Goal: Task Accomplishment & Management: Manage account settings

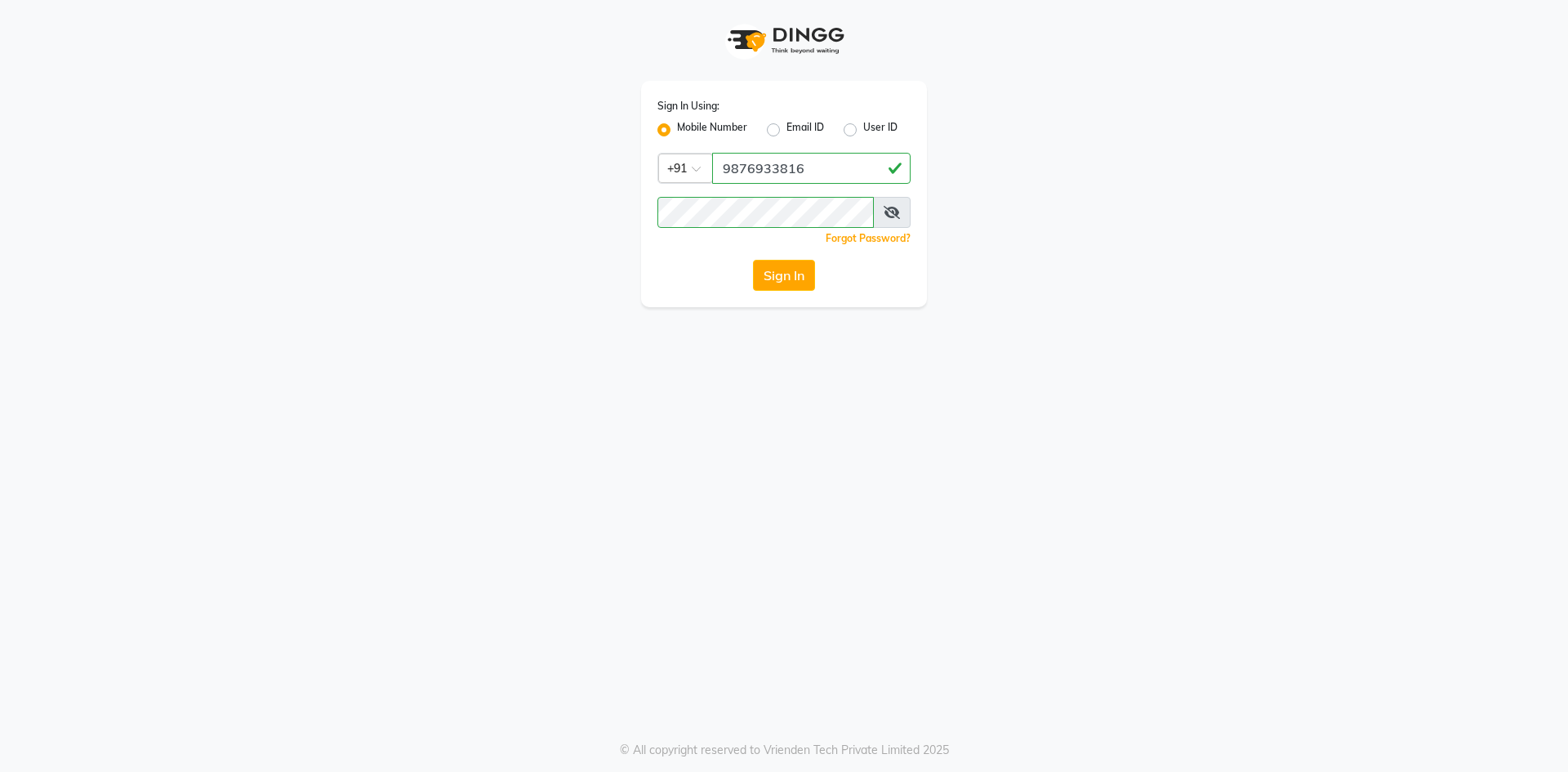
click at [793, 280] on button "Sign In" at bounding box center [784, 275] width 62 height 31
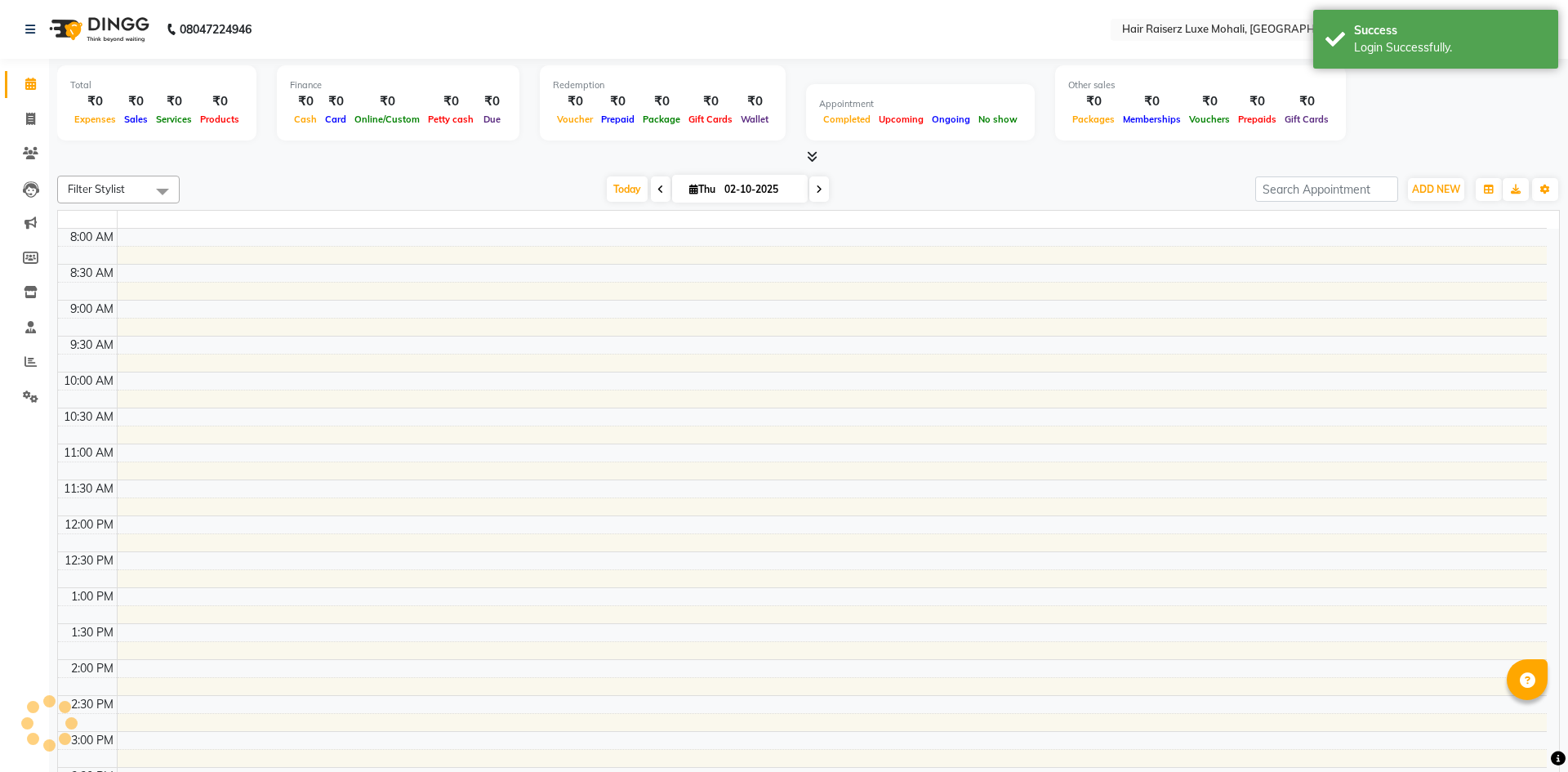
select select "en"
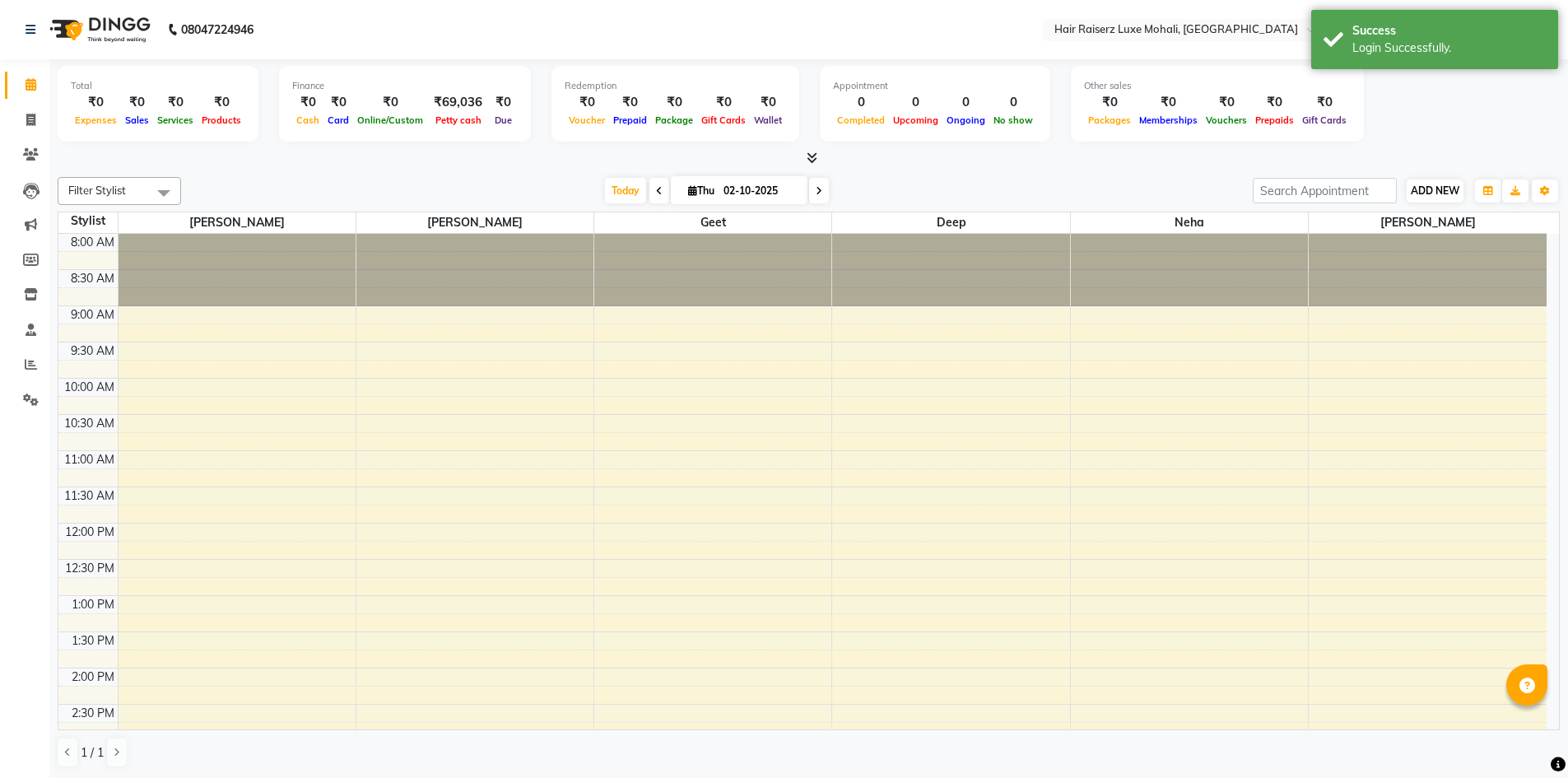
drag, startPoint x: 1463, startPoint y: 183, endPoint x: 1454, endPoint y: 190, distance: 11.4
click at [1462, 183] on div "ADD NEW Toggle Dropdown Add Appointment Add Invoice Add Expense Add Attendance …" at bounding box center [1434, 191] width 60 height 27
click at [1440, 195] on span "ADD NEW" at bounding box center [1434, 191] width 48 height 13
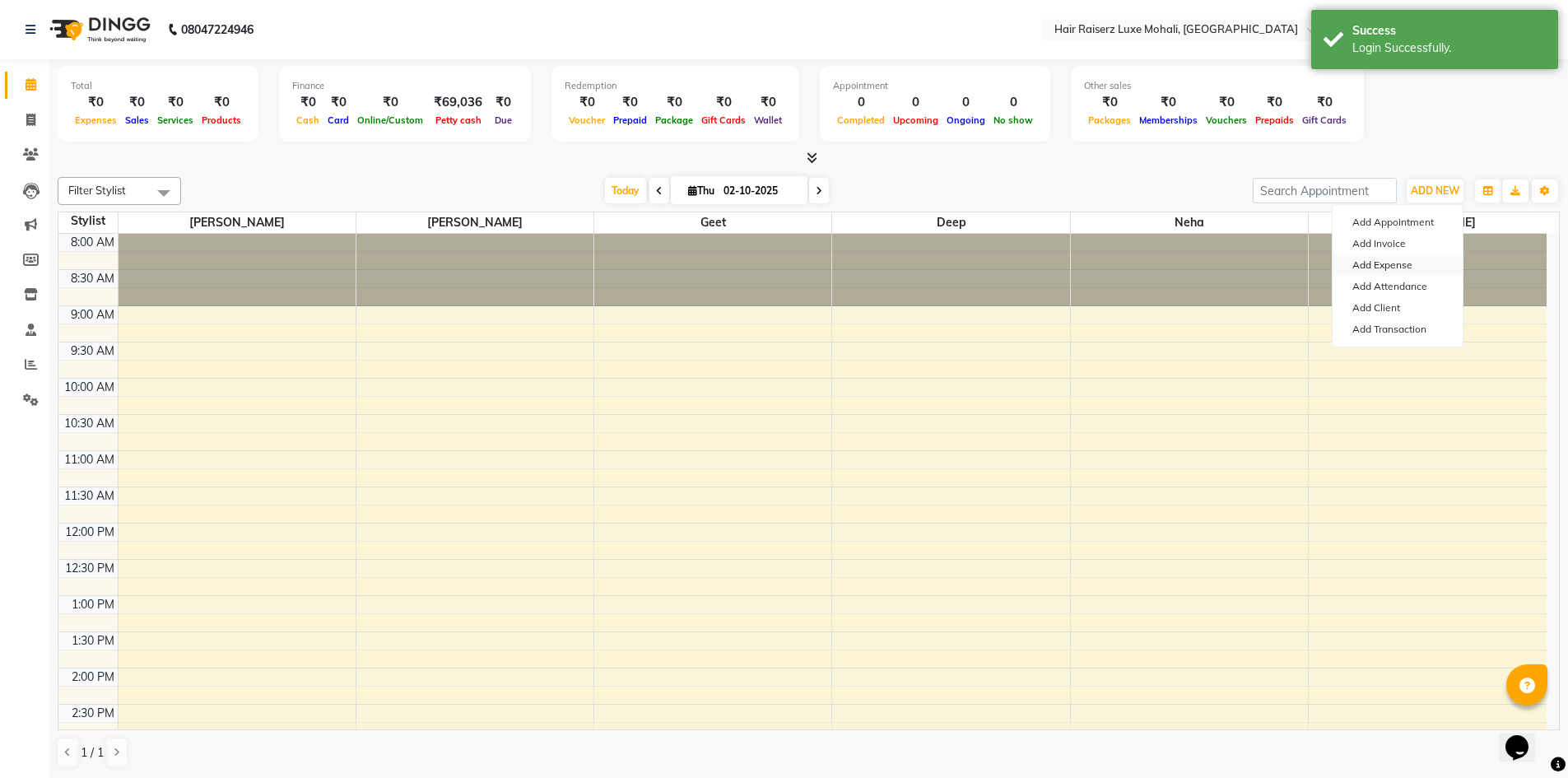
click at [1400, 264] on link "Add Expense" at bounding box center [1397, 265] width 130 height 22
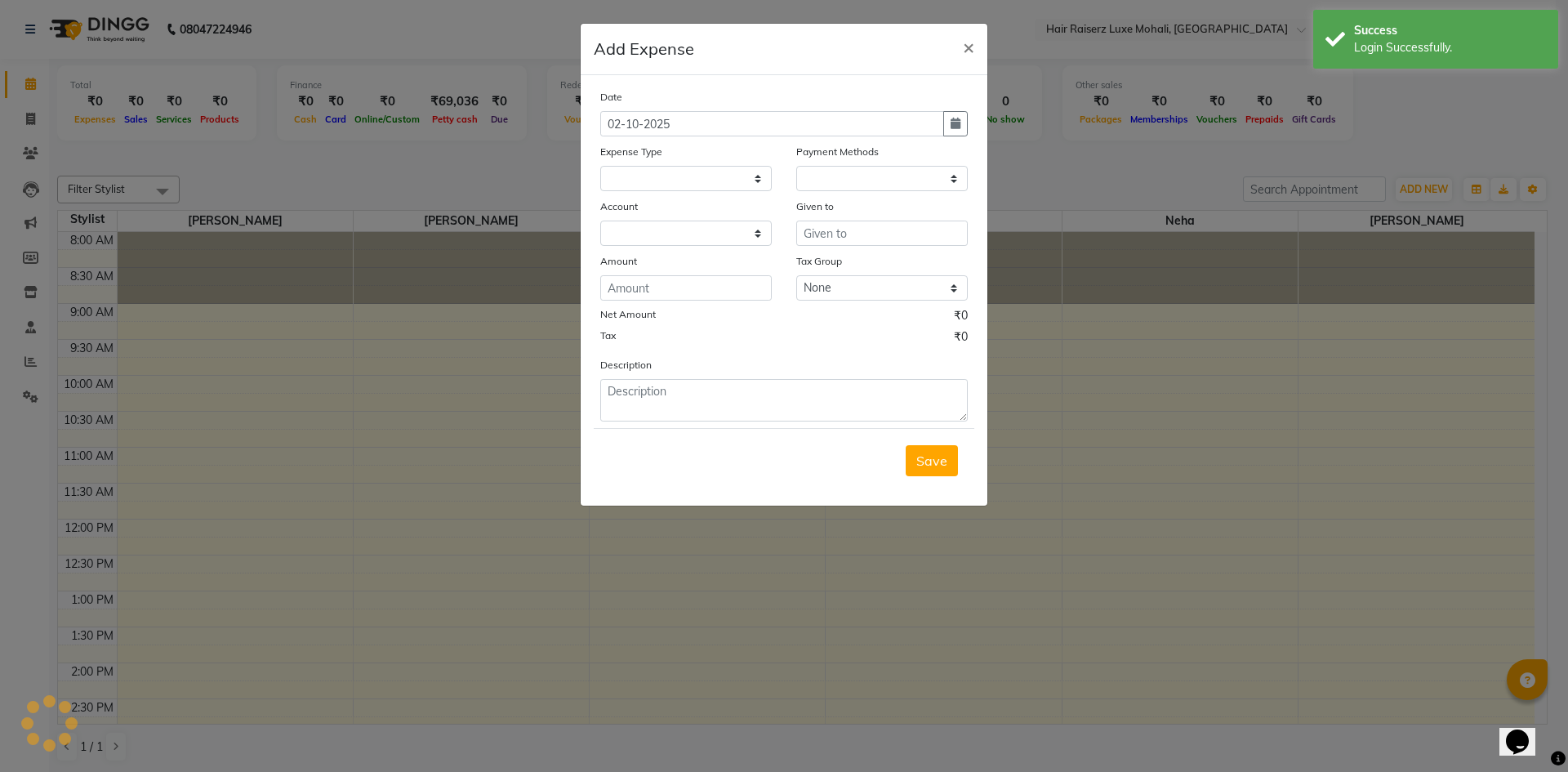
select select "1"
select select "7786"
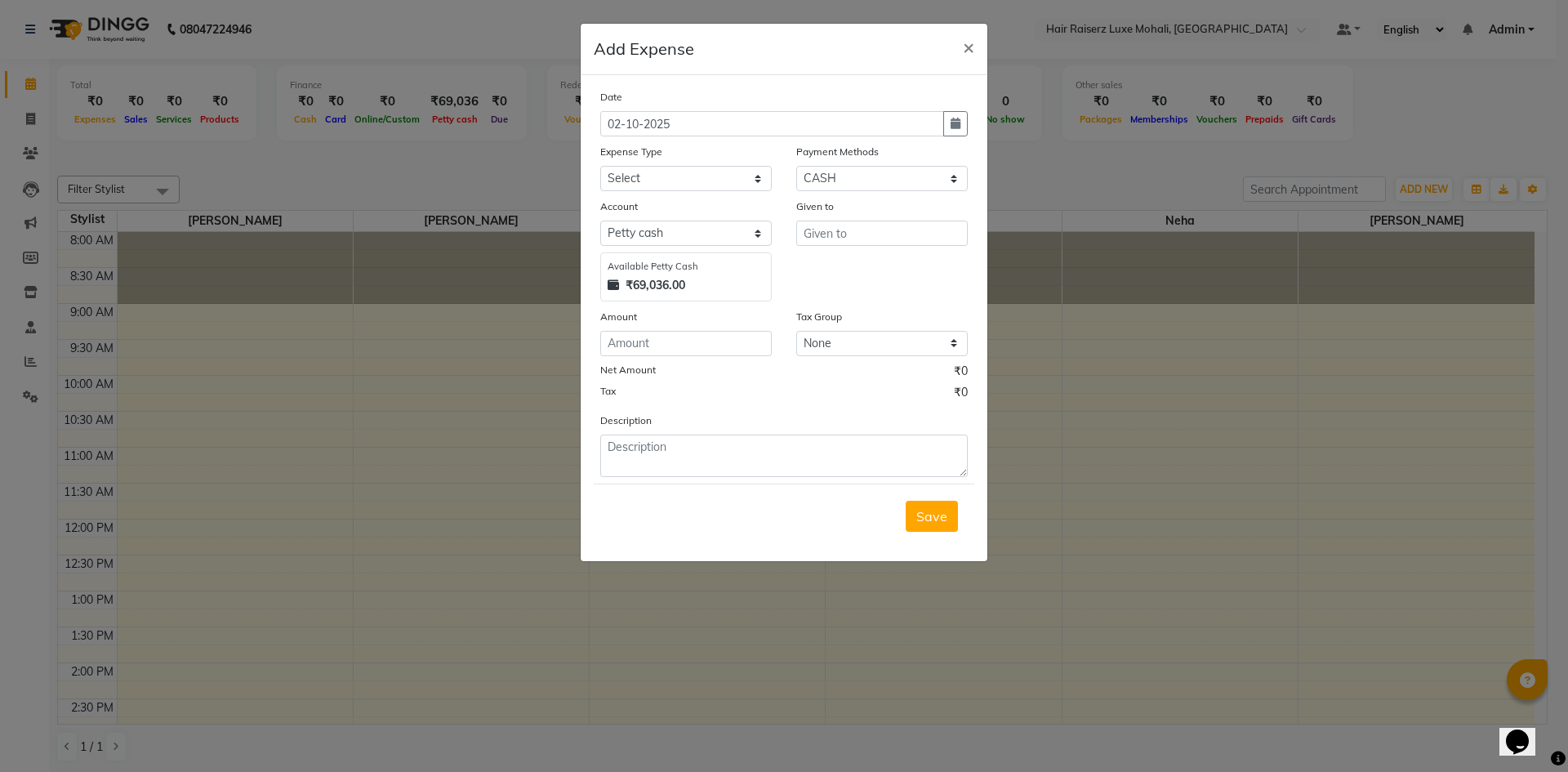
click at [1358, 551] on ngb-modal-window "Add Expense × Date [DATE] Expense Type Select Advance Salary Advance Tax Bank c…" at bounding box center [784, 386] width 1568 height 772
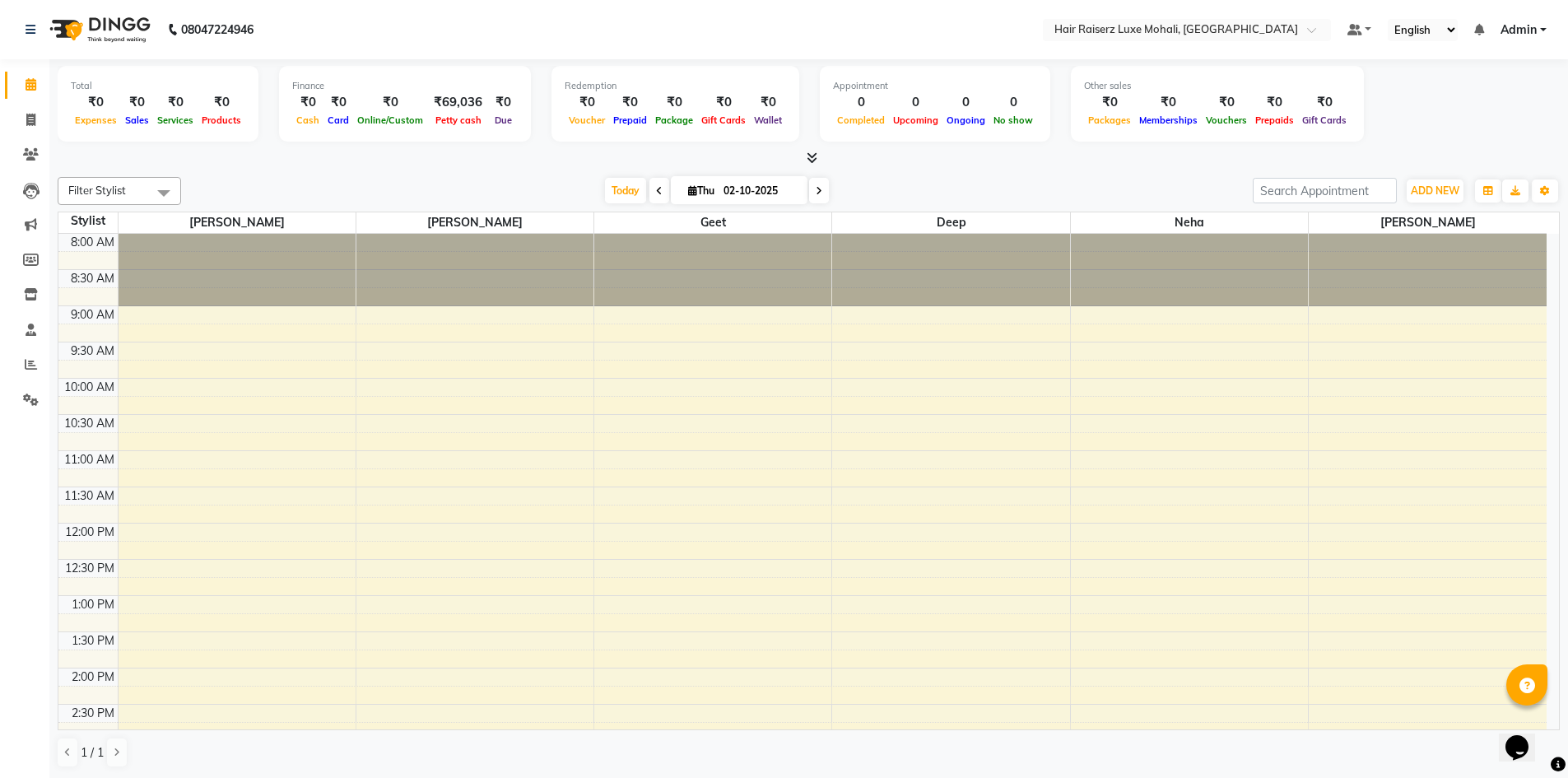
click at [1402, 183] on div "ADD NEW Toggle Dropdown Add Appointment Add Invoice Add Expense Add Attendance …" at bounding box center [1406, 191] width 307 height 27
click at [1419, 186] on span "ADD NEW" at bounding box center [1434, 191] width 48 height 13
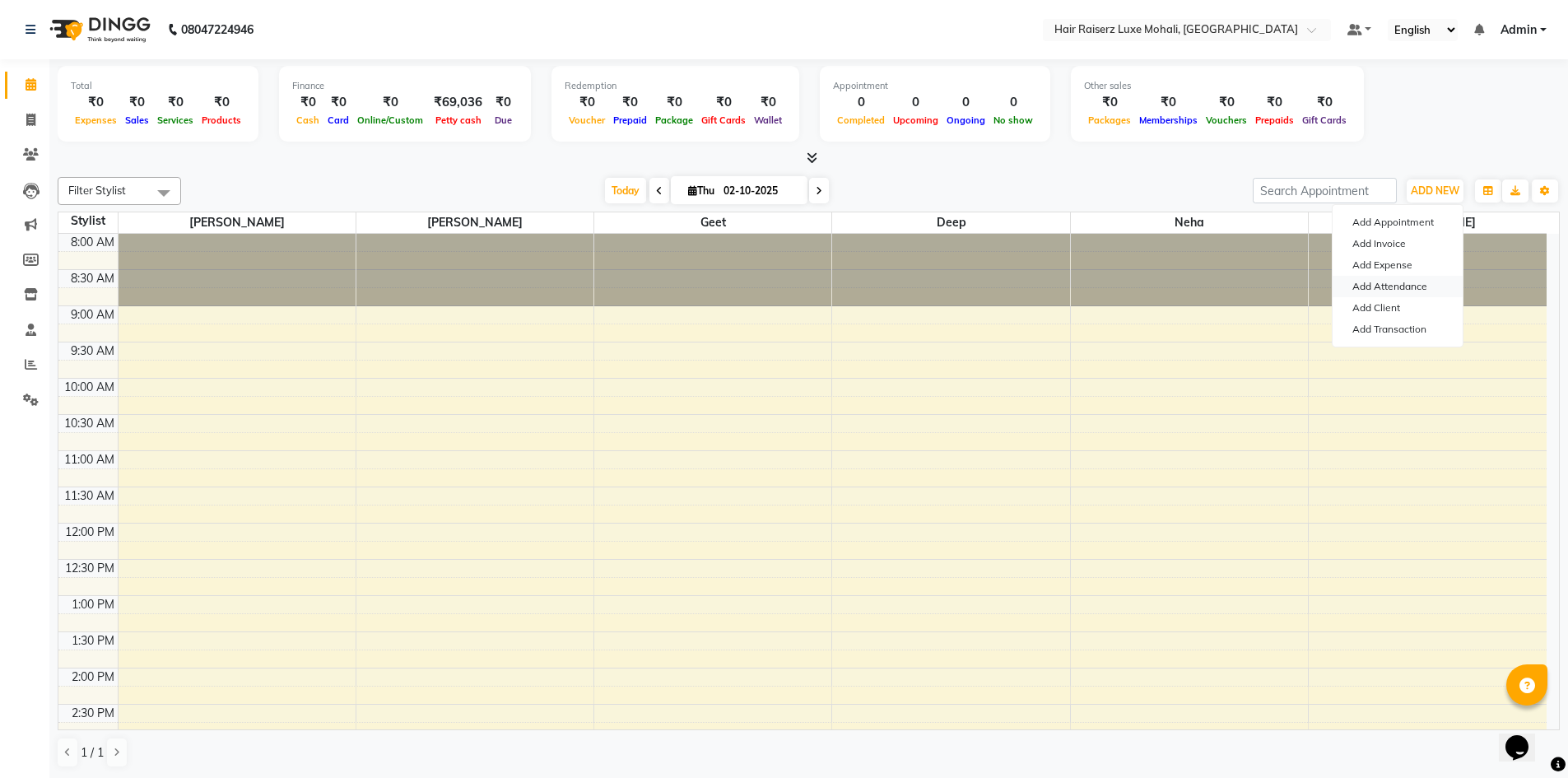
click at [1368, 282] on link "Add Attendance" at bounding box center [1397, 287] width 130 height 22
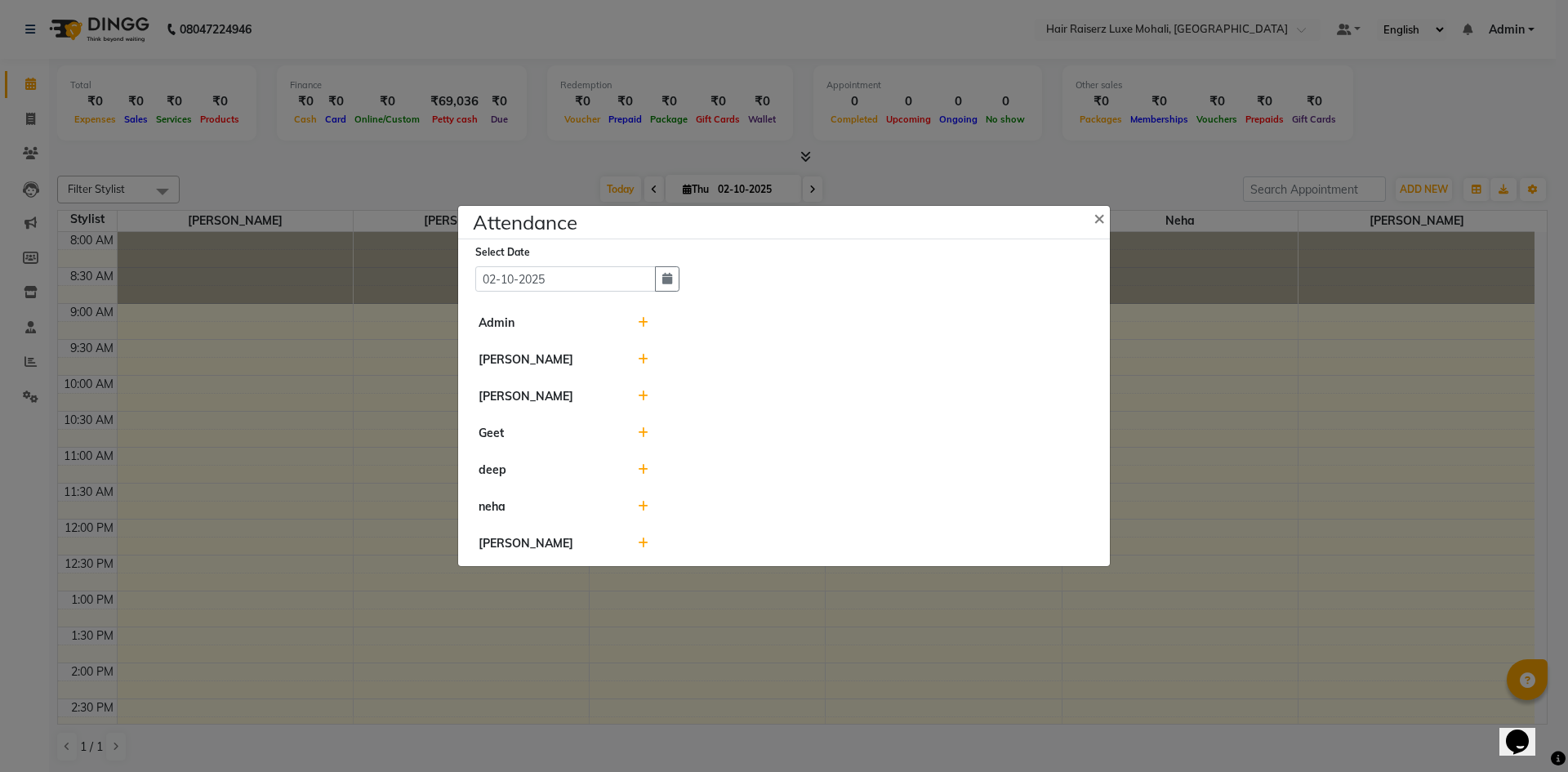
click at [642, 354] on icon at bounding box center [643, 360] width 11 height 12
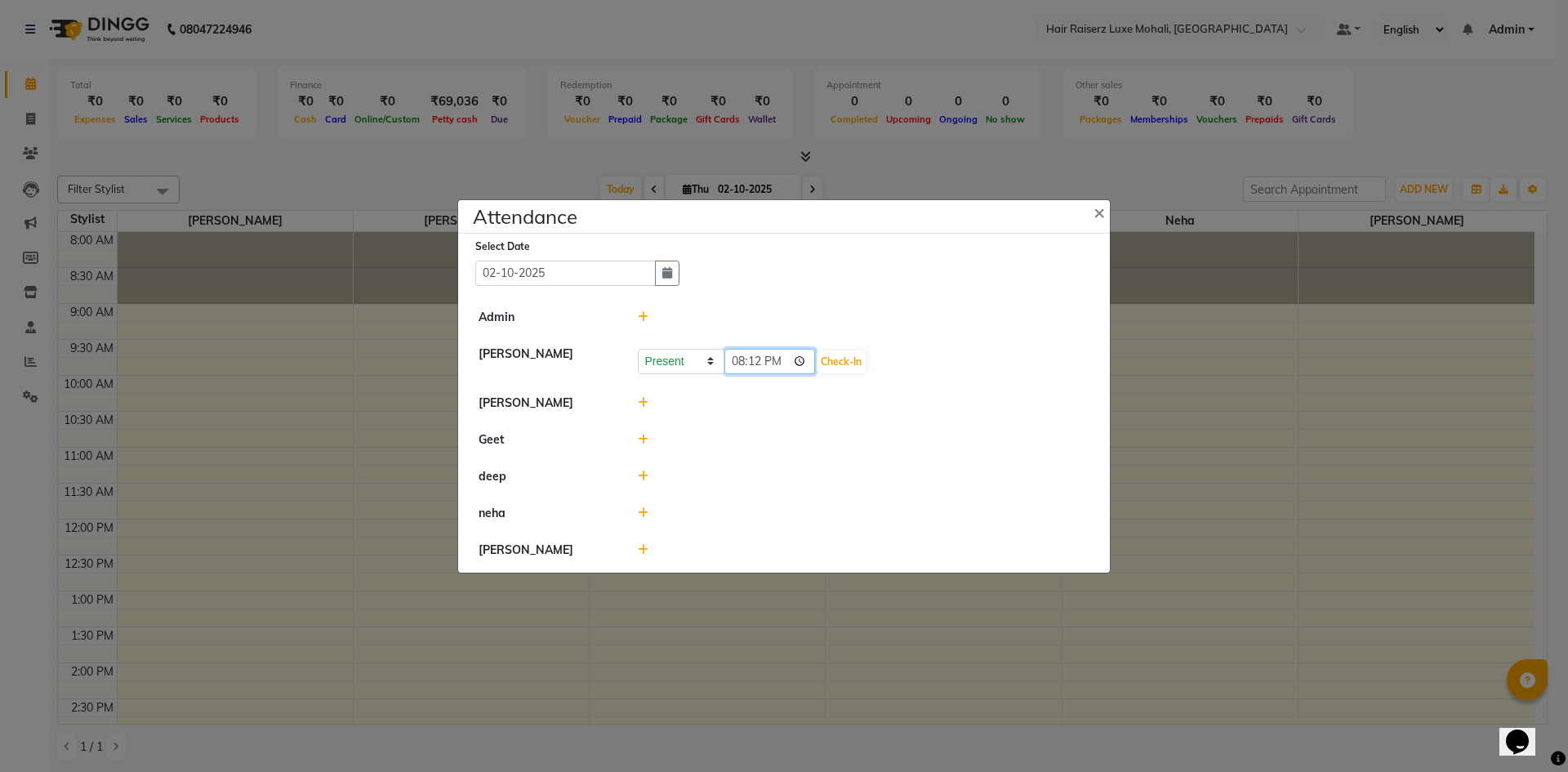
click at [781, 358] on input "20:12" at bounding box center [770, 362] width 92 height 25
type input "10:43"
click at [823, 368] on button "Check-In" at bounding box center [842, 361] width 49 height 22
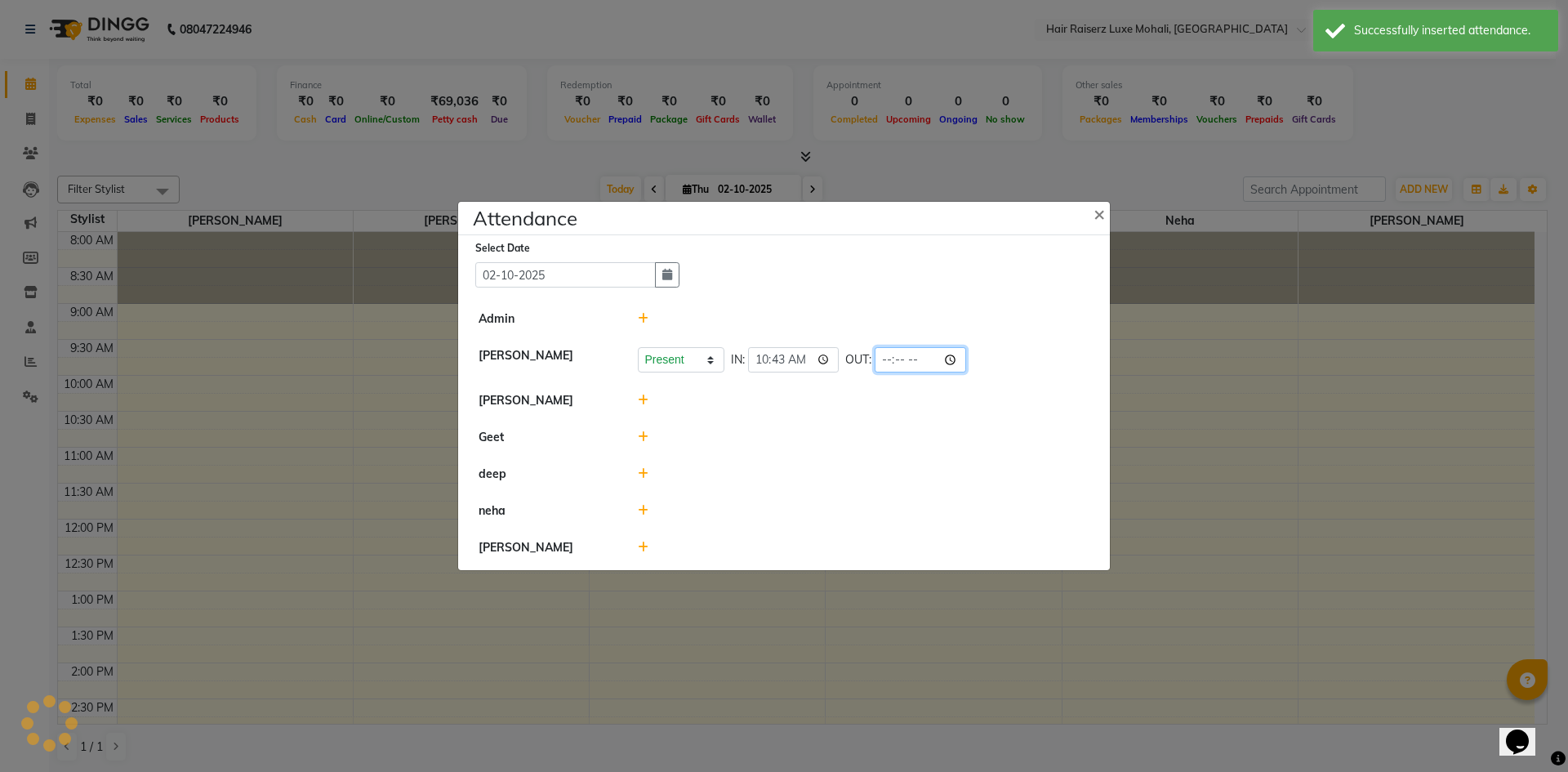
click at [912, 356] on input "time" at bounding box center [921, 360] width 92 height 25
type input "20:13"
click at [948, 370] on div "Present Absent Late Half Day Weekly Off IN: 10:43 OUT: 20:13" at bounding box center [864, 360] width 452 height 25
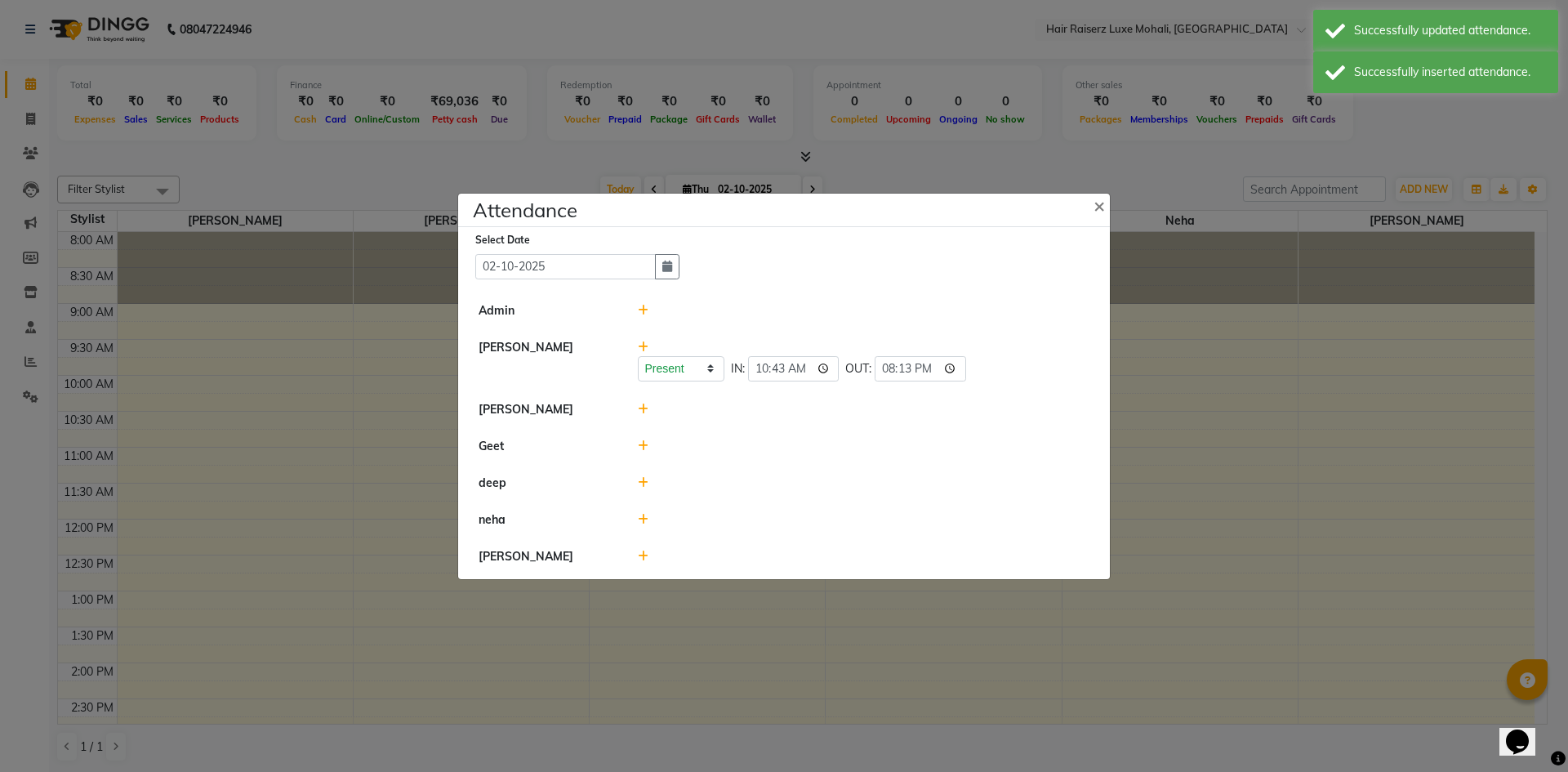
click at [645, 409] on icon at bounding box center [643, 409] width 11 height 12
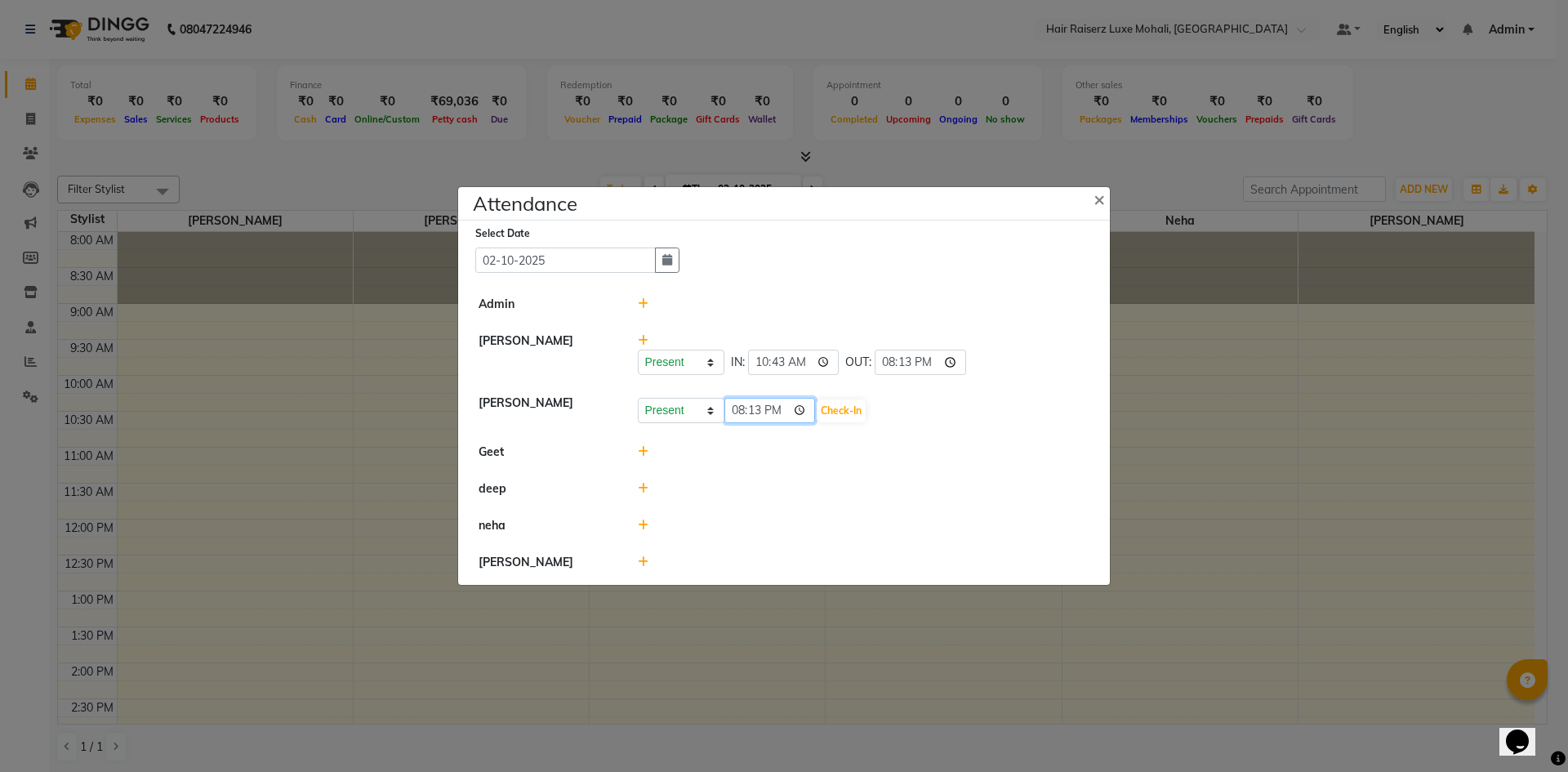
click at [782, 409] on input "20:13" at bounding box center [770, 410] width 92 height 25
type input "09:49"
click at [832, 413] on button "Check-In" at bounding box center [842, 410] width 49 height 22
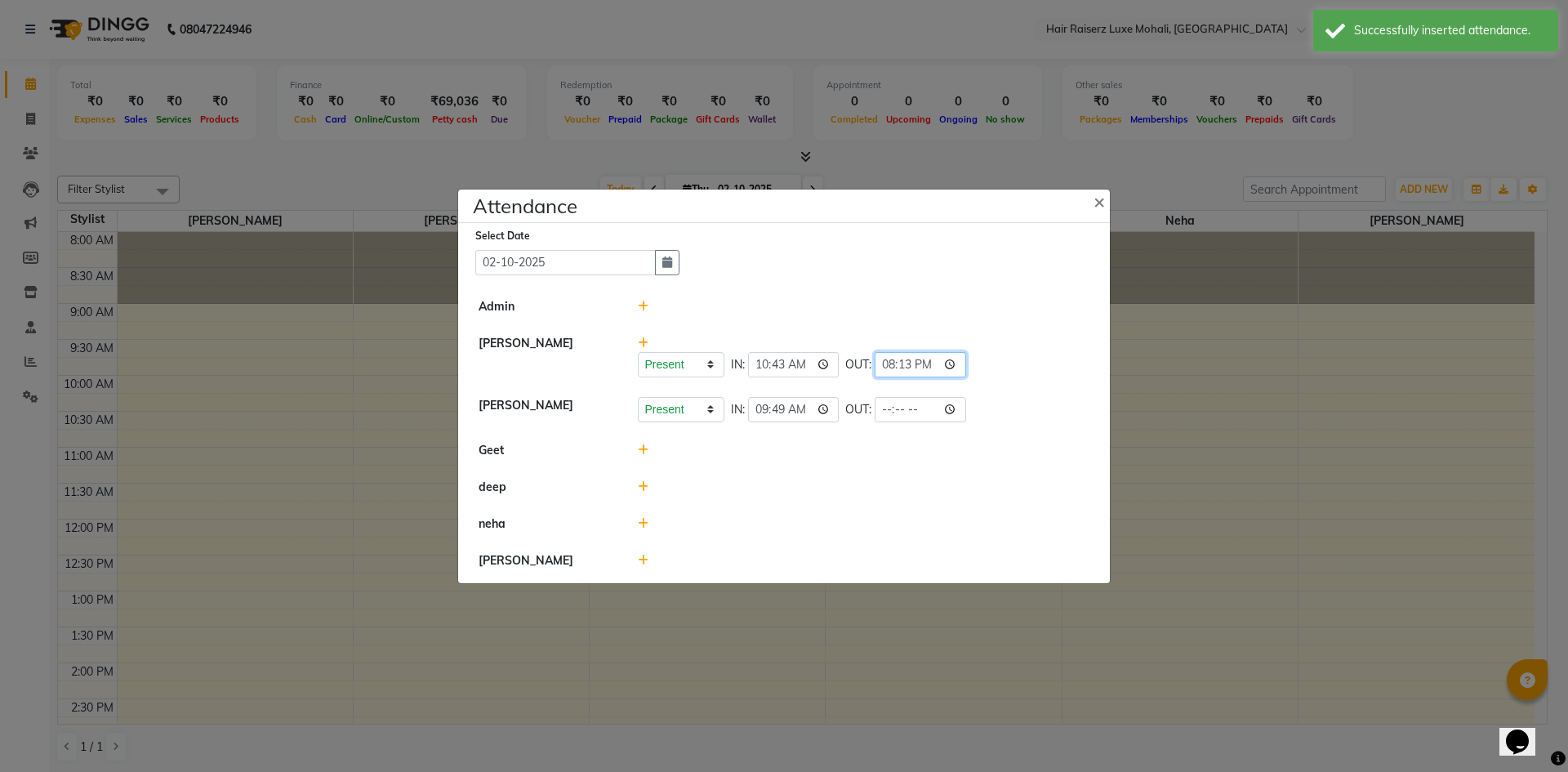
click at [913, 366] on input "20:13" at bounding box center [921, 365] width 92 height 25
click at [712, 449] on div at bounding box center [864, 450] width 477 height 18
click at [636, 450] on div at bounding box center [864, 450] width 477 height 18
click at [642, 450] on icon at bounding box center [643, 450] width 11 height 12
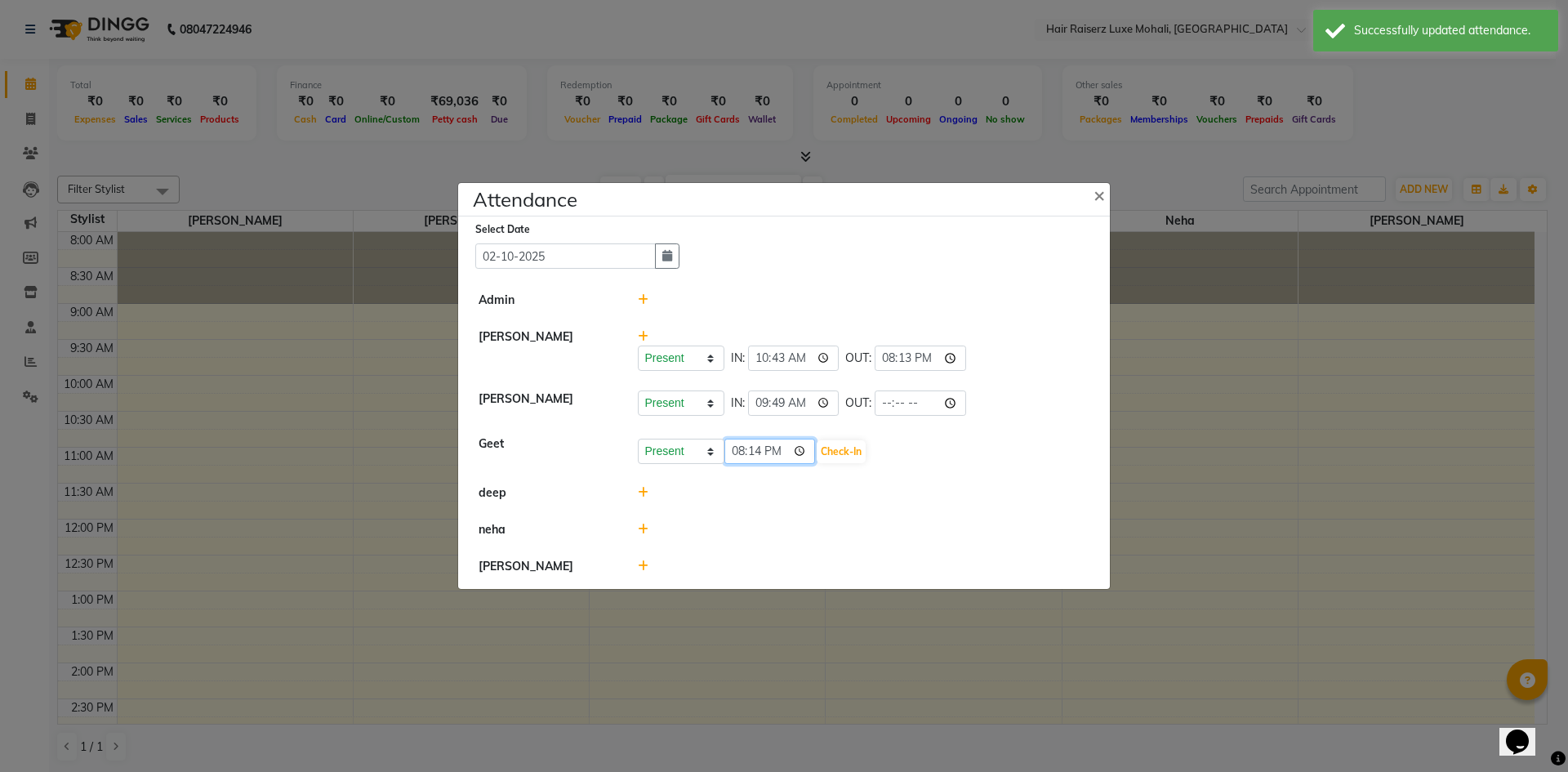
click at [786, 445] on input "20:14" at bounding box center [770, 451] width 92 height 25
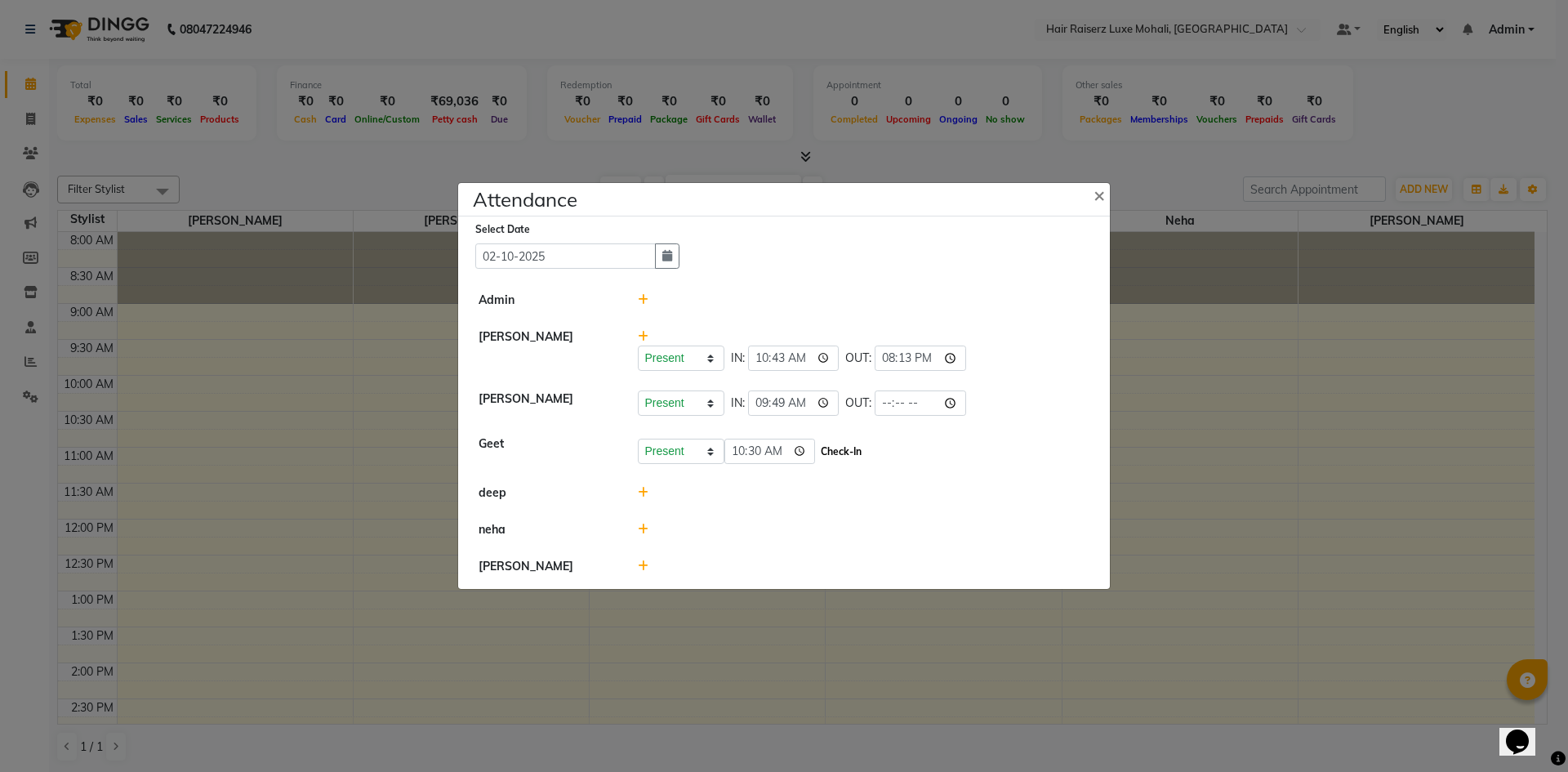
type input "10:30"
click at [833, 457] on button "Check-In" at bounding box center [842, 450] width 49 height 22
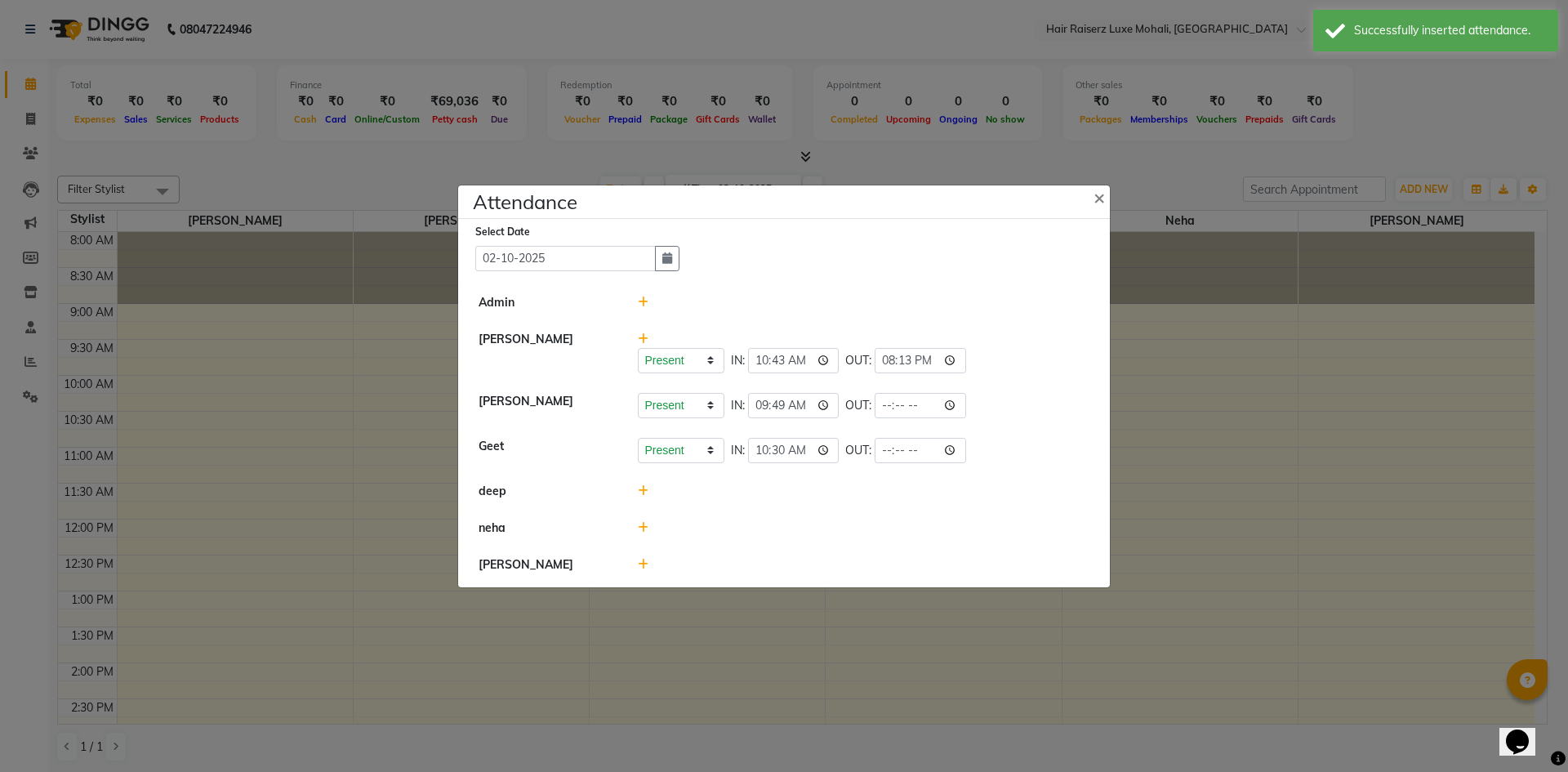
click at [638, 485] on icon at bounding box center [643, 491] width 11 height 12
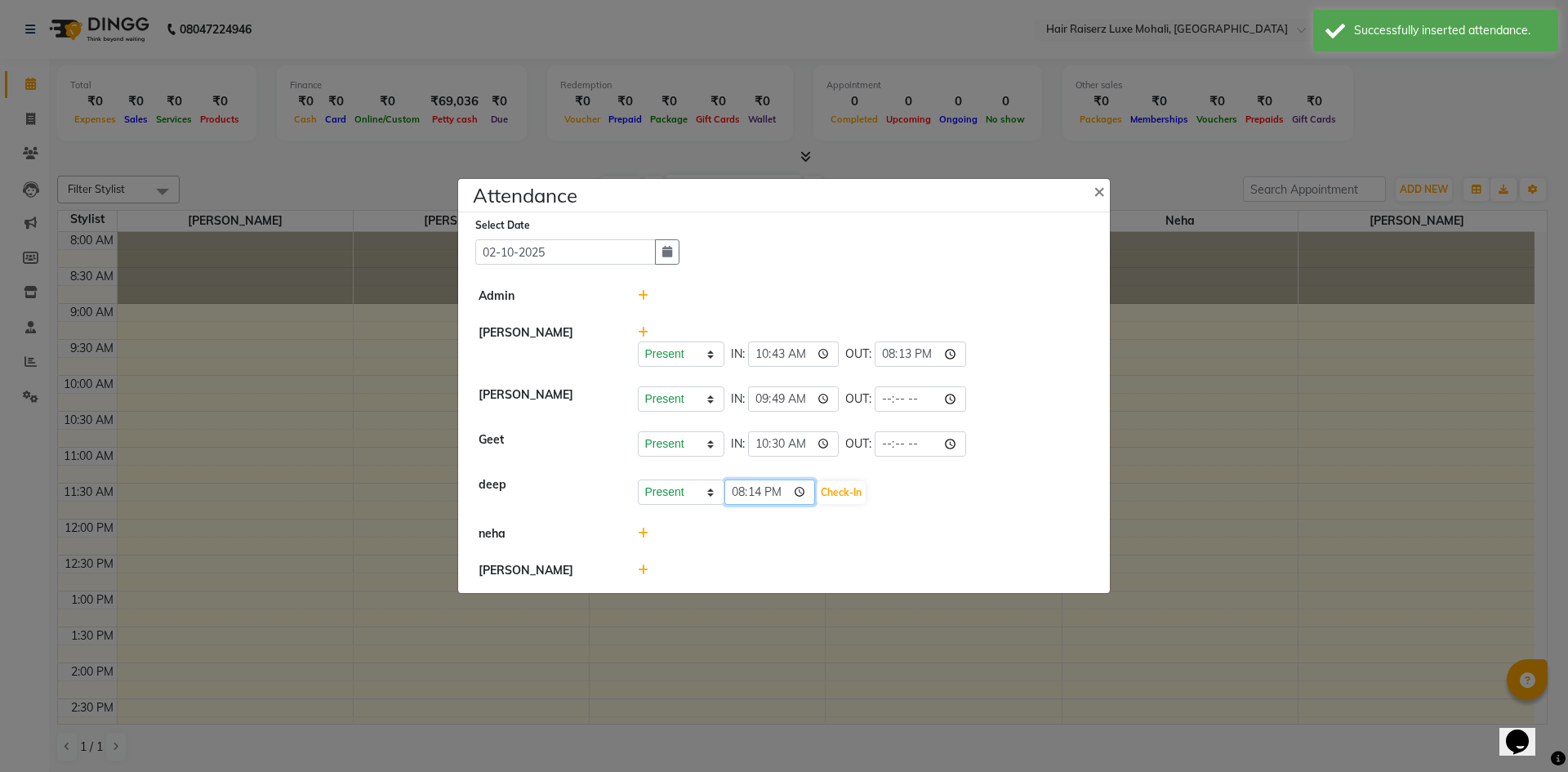
click at [778, 498] on input "20:14" at bounding box center [770, 492] width 92 height 25
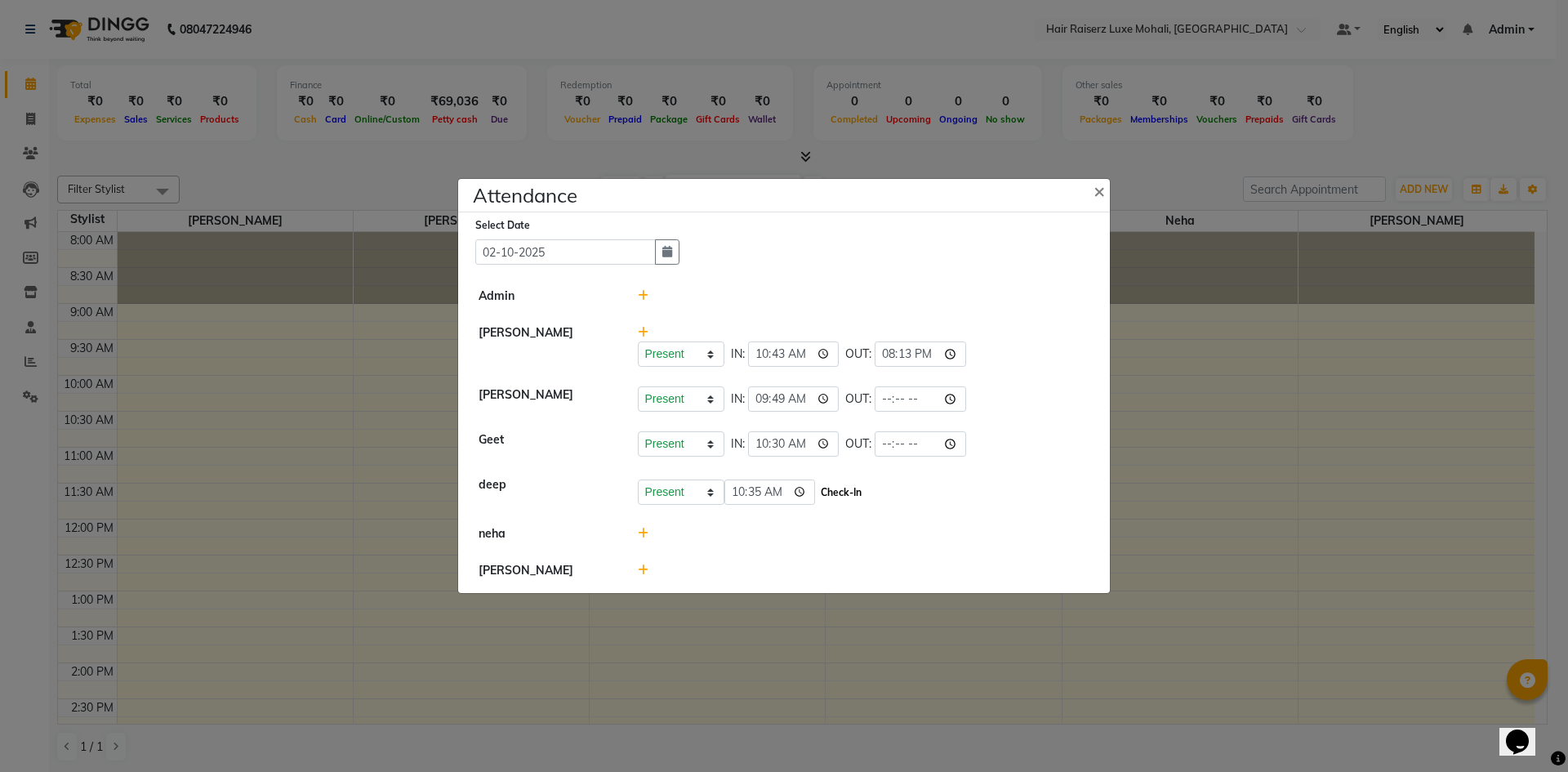
type input "10:35"
click at [824, 500] on button "Check-In" at bounding box center [842, 491] width 49 height 22
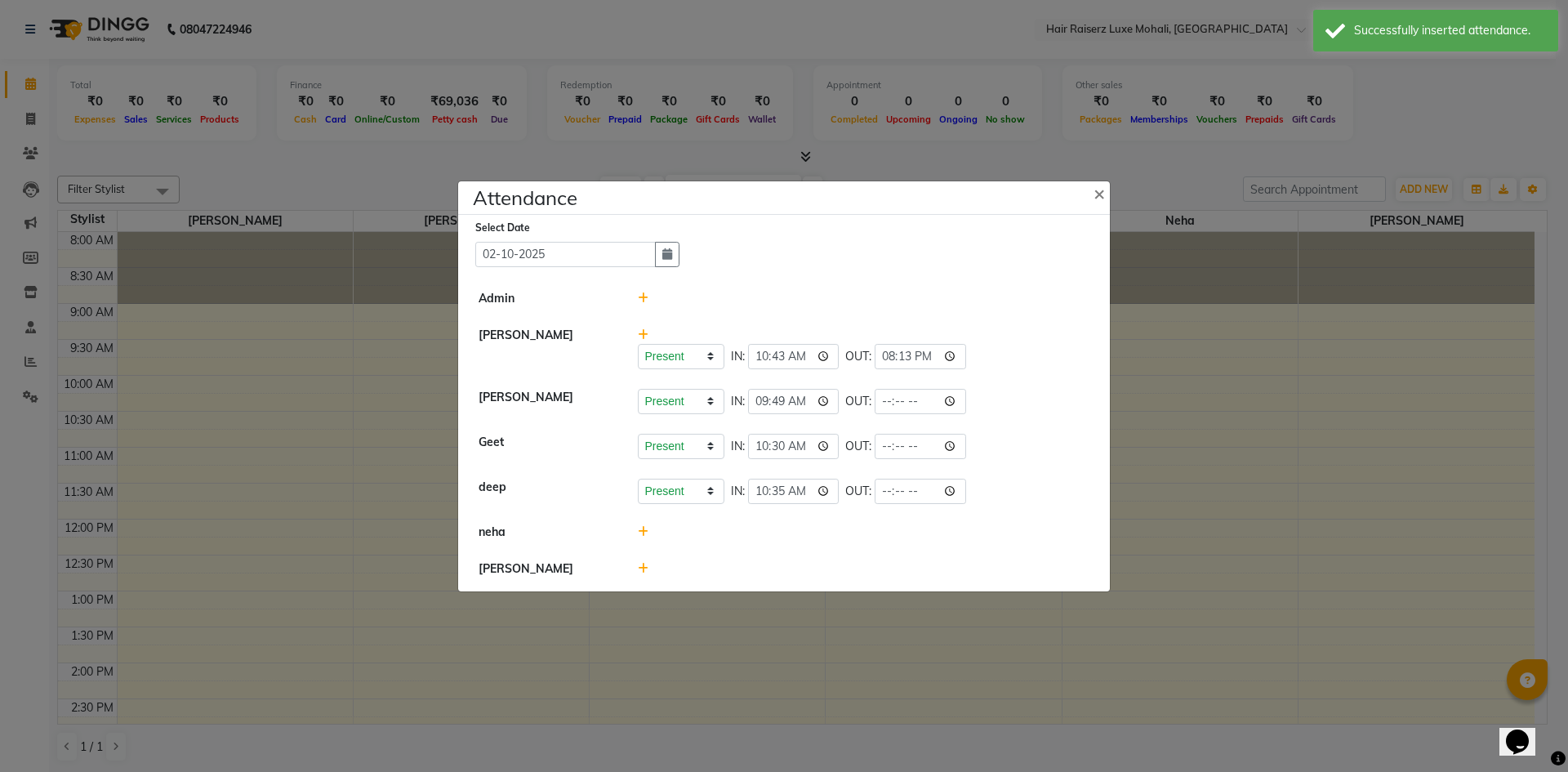
click at [642, 539] on div at bounding box center [864, 532] width 477 height 18
click at [643, 535] on icon at bounding box center [643, 531] width 11 height 12
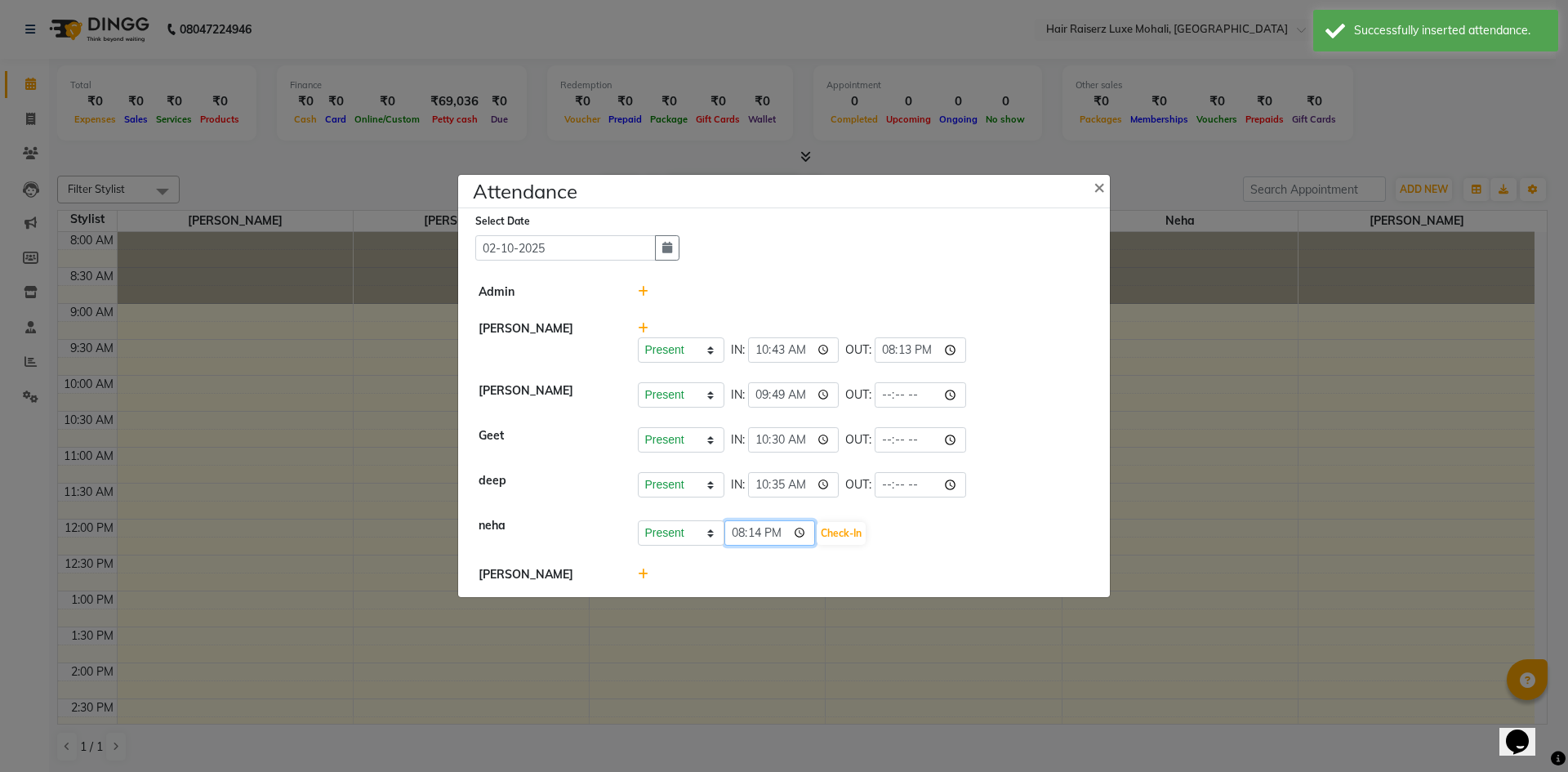
click at [782, 527] on input "20:14" at bounding box center [770, 533] width 92 height 25
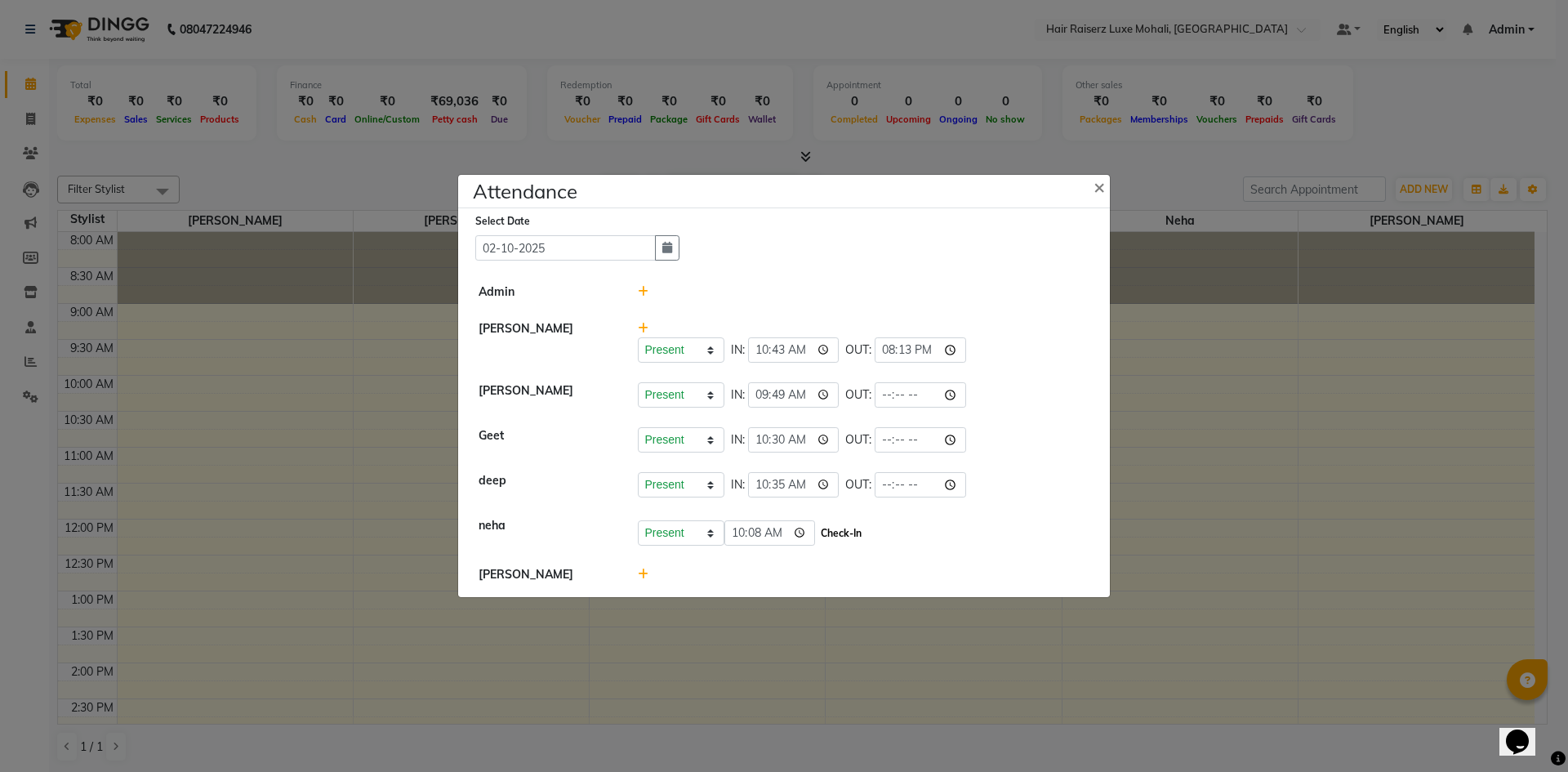
type input "10:08"
click at [837, 532] on button "Check-In" at bounding box center [842, 532] width 49 height 22
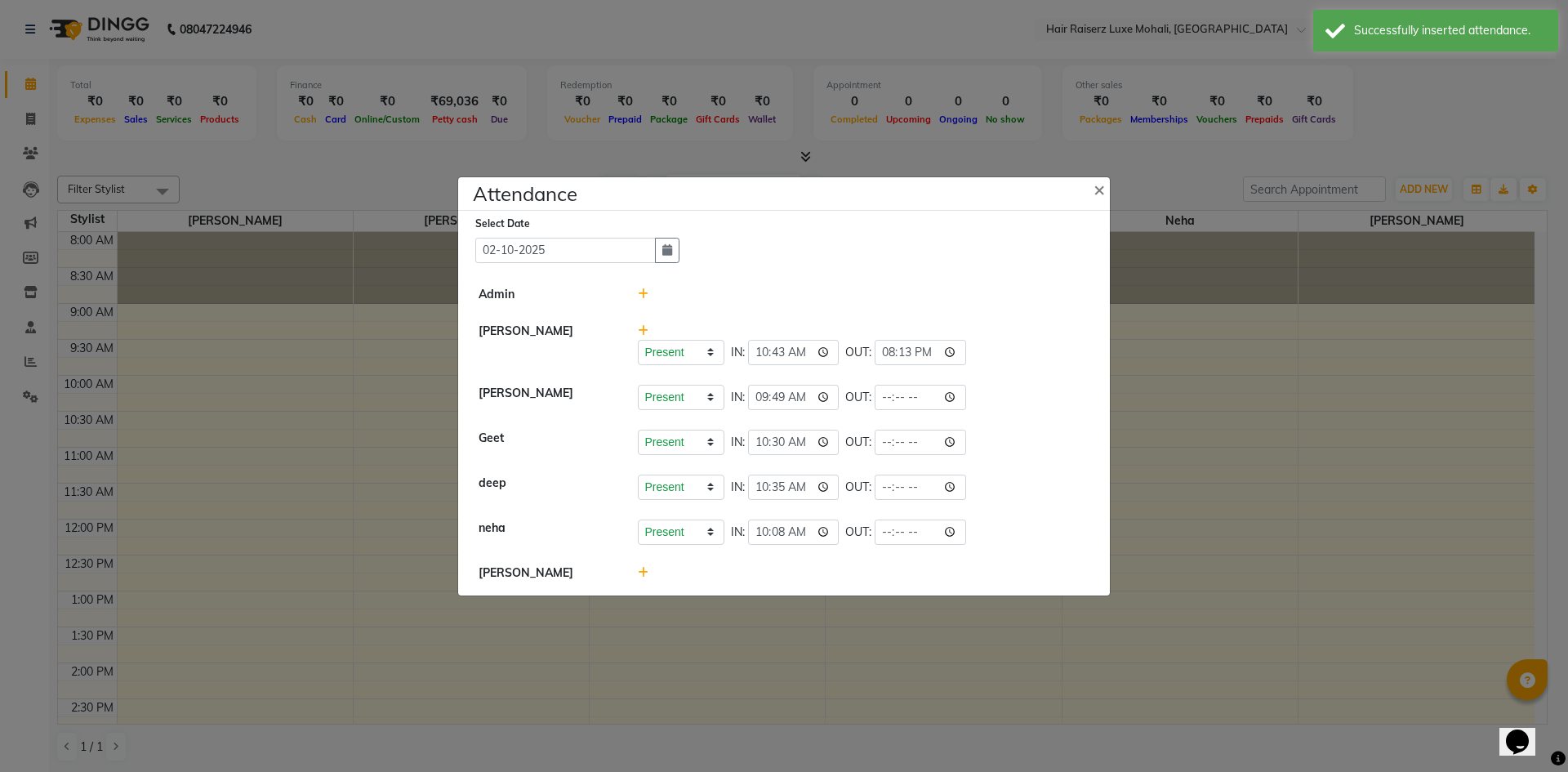
click at [643, 576] on icon at bounding box center [643, 572] width 11 height 12
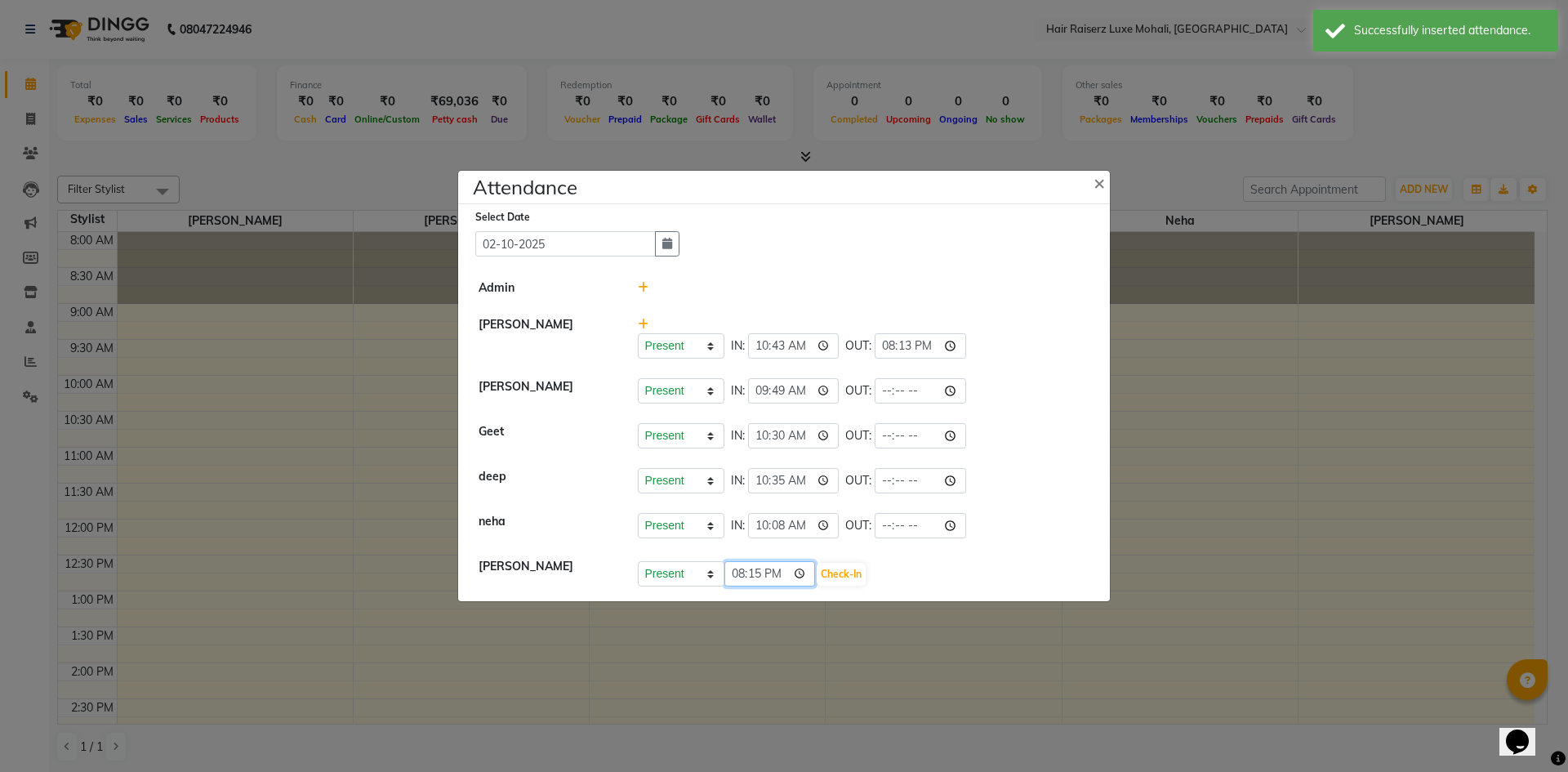
click at [775, 576] on input "20:15" at bounding box center [770, 573] width 92 height 25
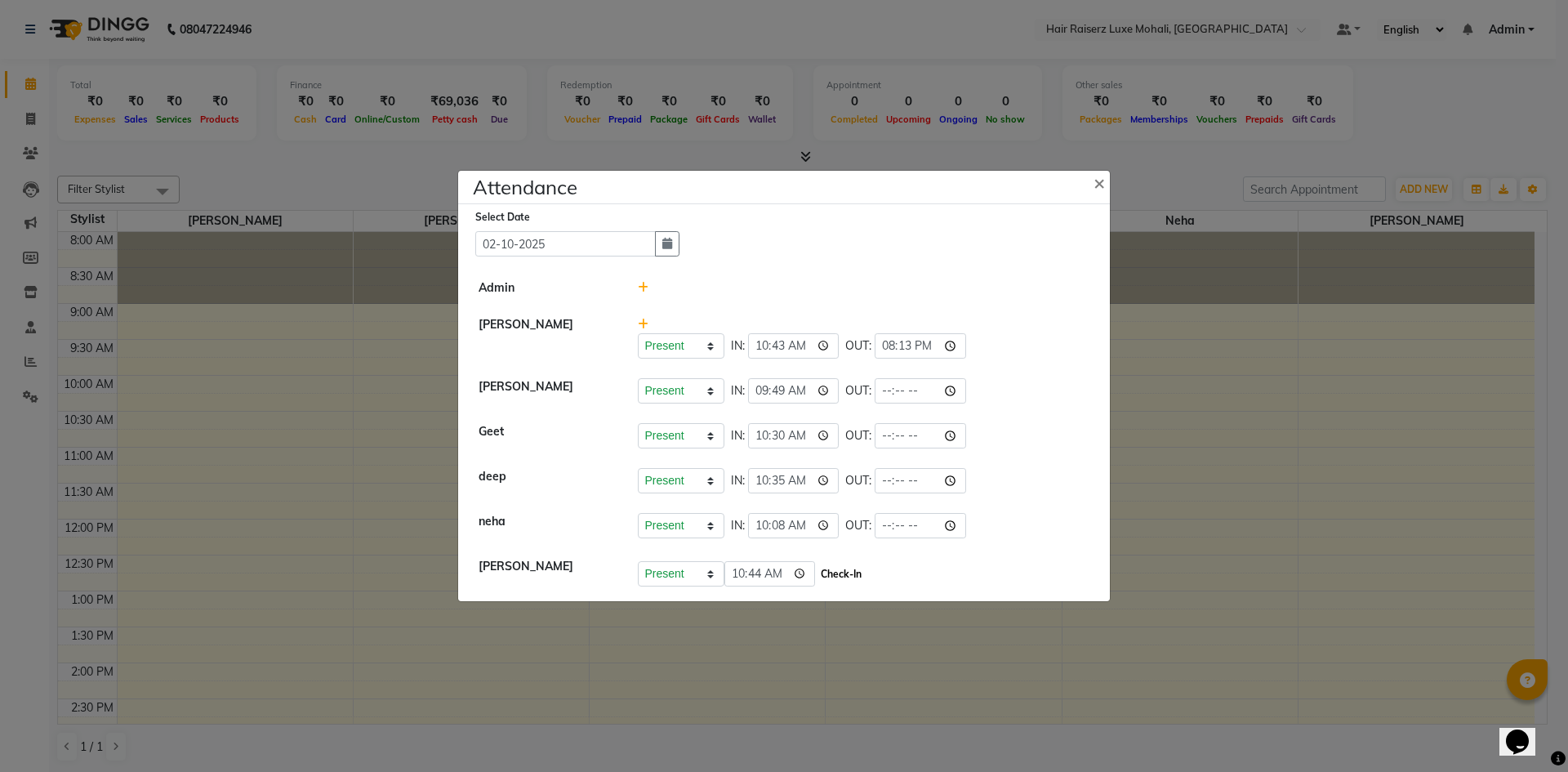
type input "10:44"
click at [824, 571] on button "Check-In" at bounding box center [842, 573] width 49 height 22
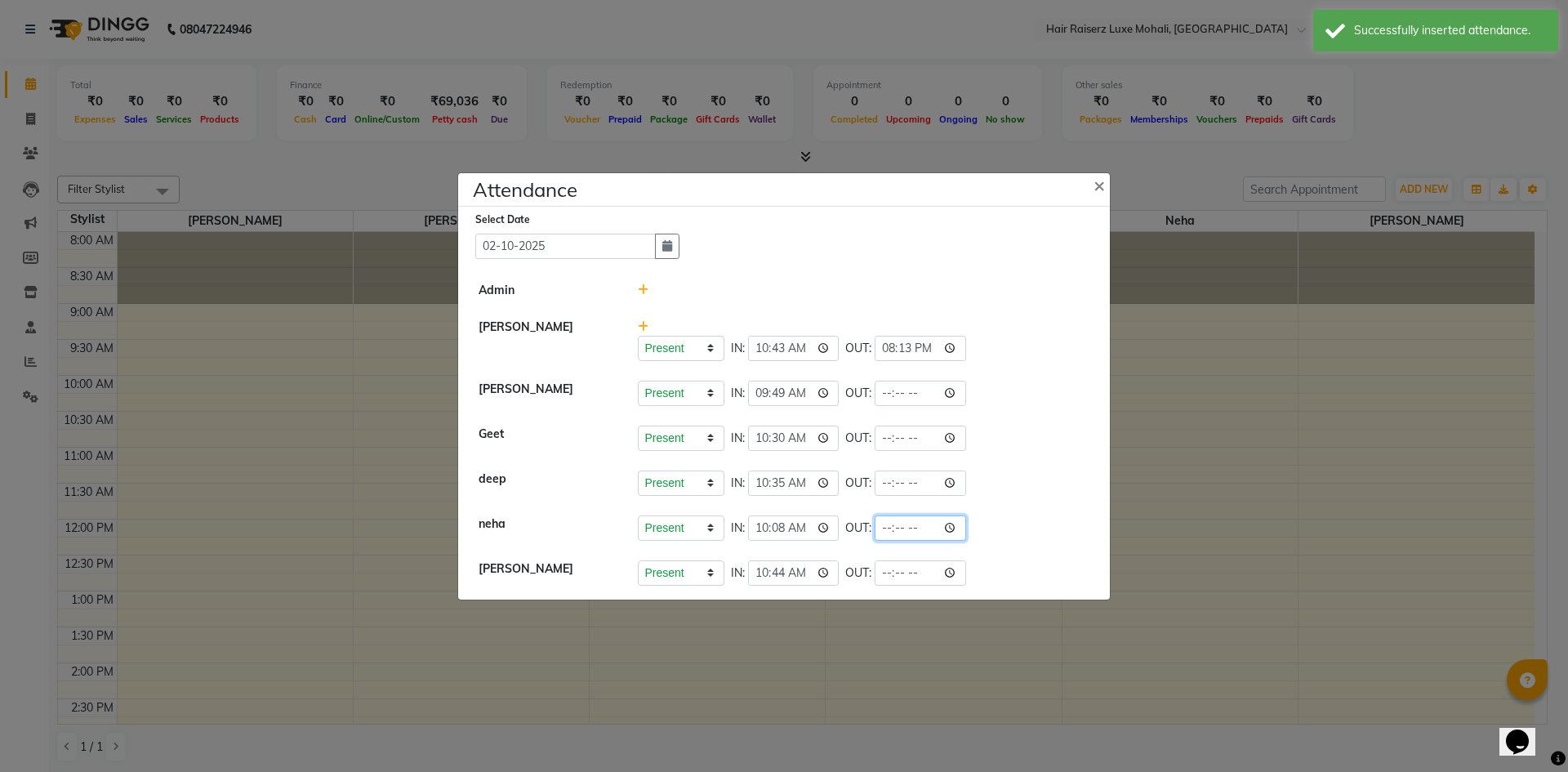
click at [911, 525] on input "time" at bounding box center [921, 528] width 92 height 25
type input "20:13"
click at [943, 489] on div "Present Absent Late Half Day Weekly Off IN: 10:35 OUT:" at bounding box center [864, 482] width 452 height 25
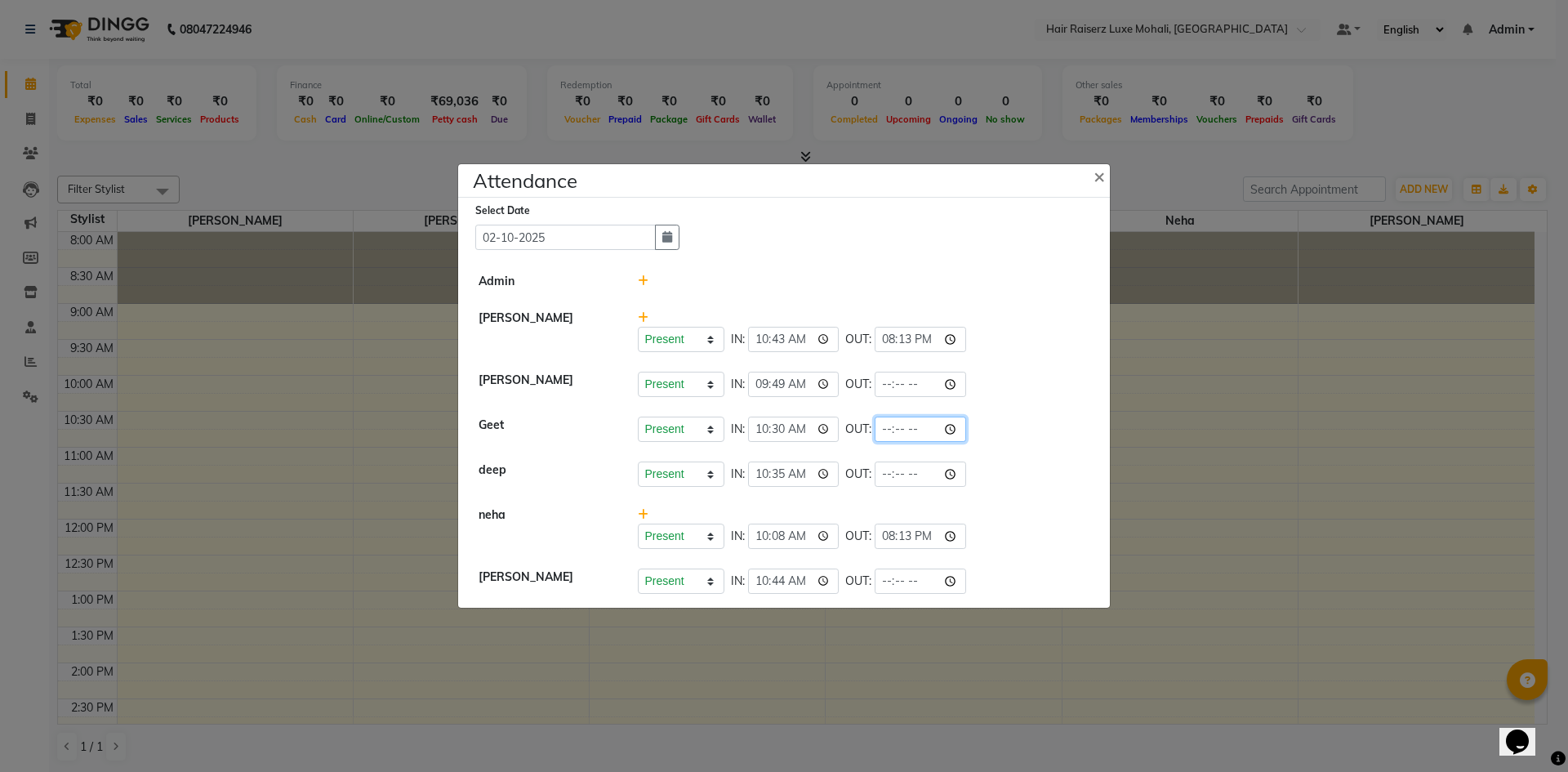
click at [910, 426] on input "time" at bounding box center [921, 429] width 92 height 25
type input "20:25"
click at [993, 425] on div "Present Absent Late Half Day Weekly Off IN: 10:30 OUT: 20:25" at bounding box center [864, 429] width 452 height 25
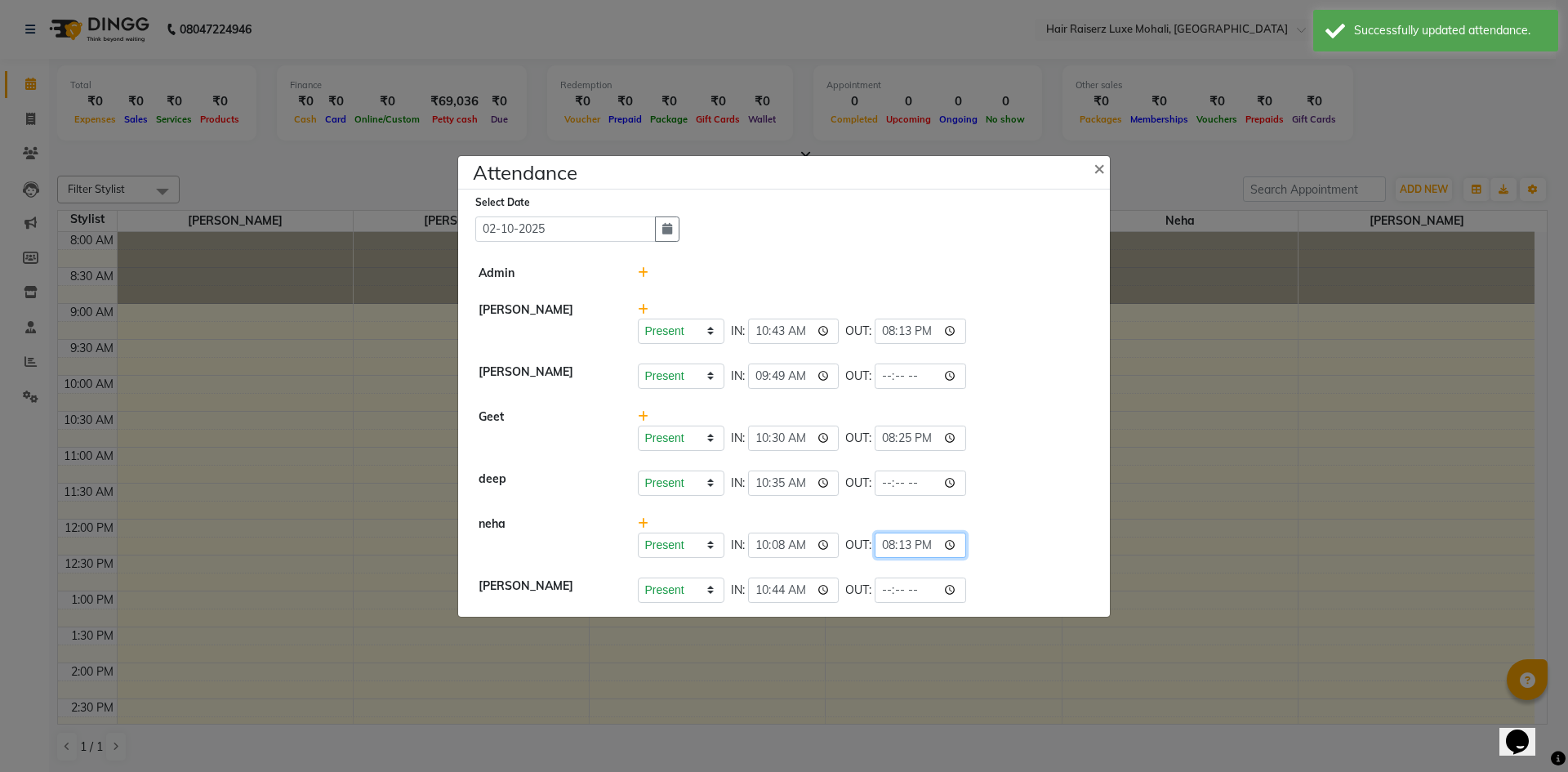
click at [911, 542] on input "20:13" at bounding box center [921, 545] width 92 height 25
type input "20:26"
click at [966, 532] on div "Present Absent Late Half Day Weekly Off IN: 10:08 OUT: 20:26" at bounding box center [864, 545] width 452 height 25
click at [913, 437] on input "20:25" at bounding box center [921, 438] width 92 height 25
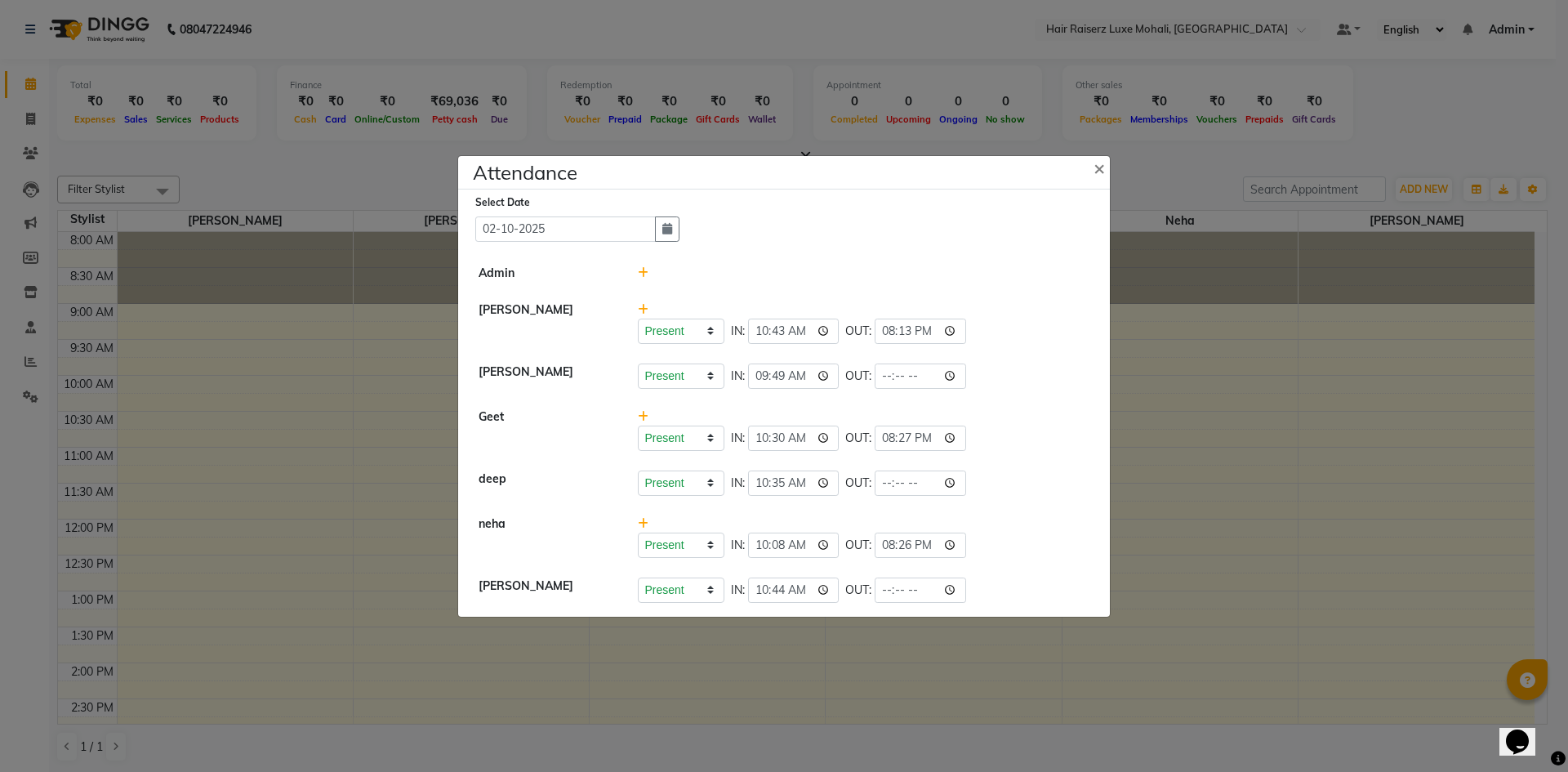
type input "20:27"
click at [984, 438] on div "Present Absent Late Half Day Weekly Off IN: 10:30 OUT: 20:27" at bounding box center [864, 438] width 452 height 25
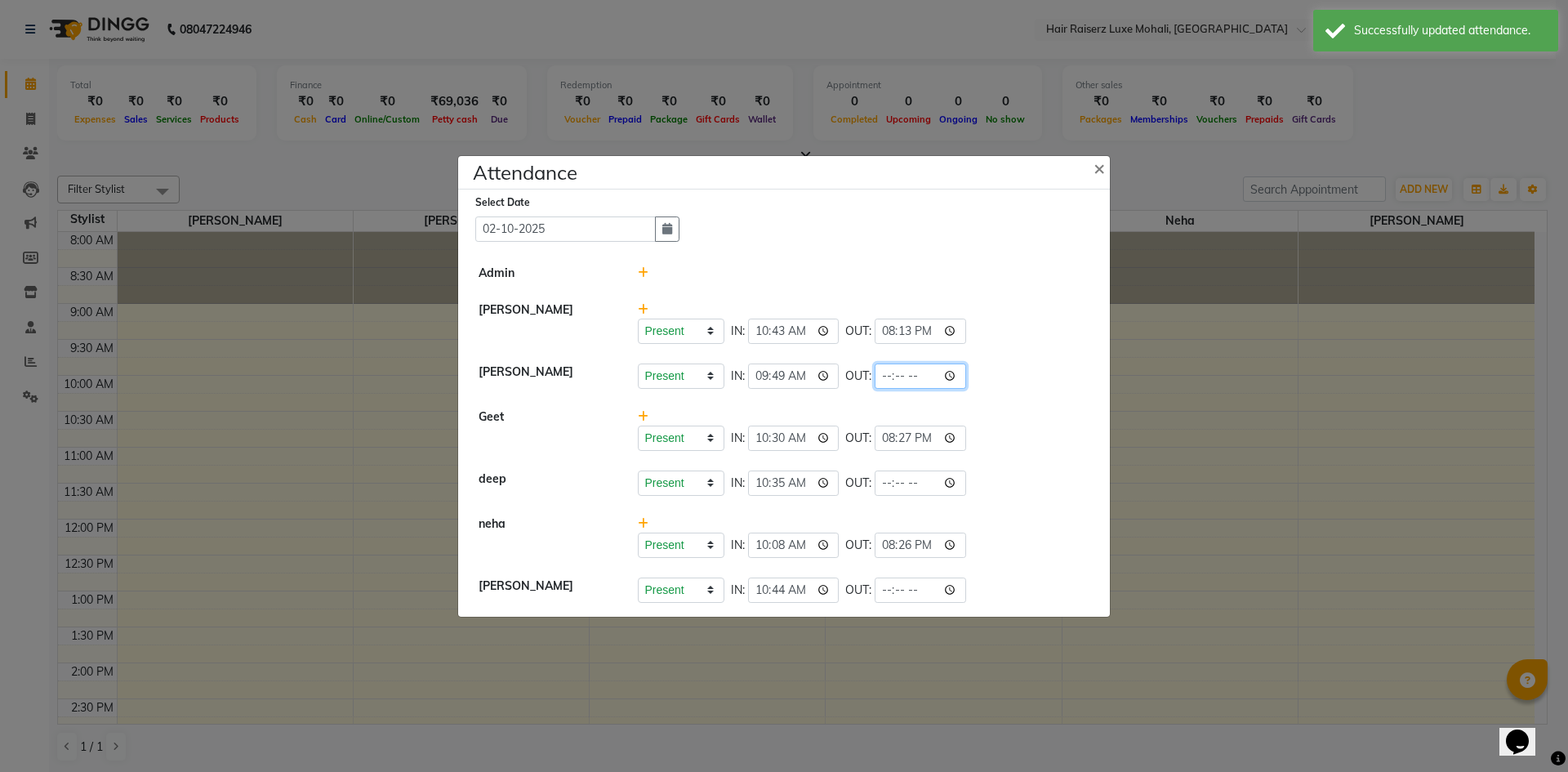
click at [910, 374] on input "time" at bounding box center [921, 376] width 92 height 25
type input "20:30"
click at [988, 451] on li "Geet Present Absent Late Half Day Weekly Off IN: 10:30 OUT: 20:27" at bounding box center [784, 430] width 644 height 62
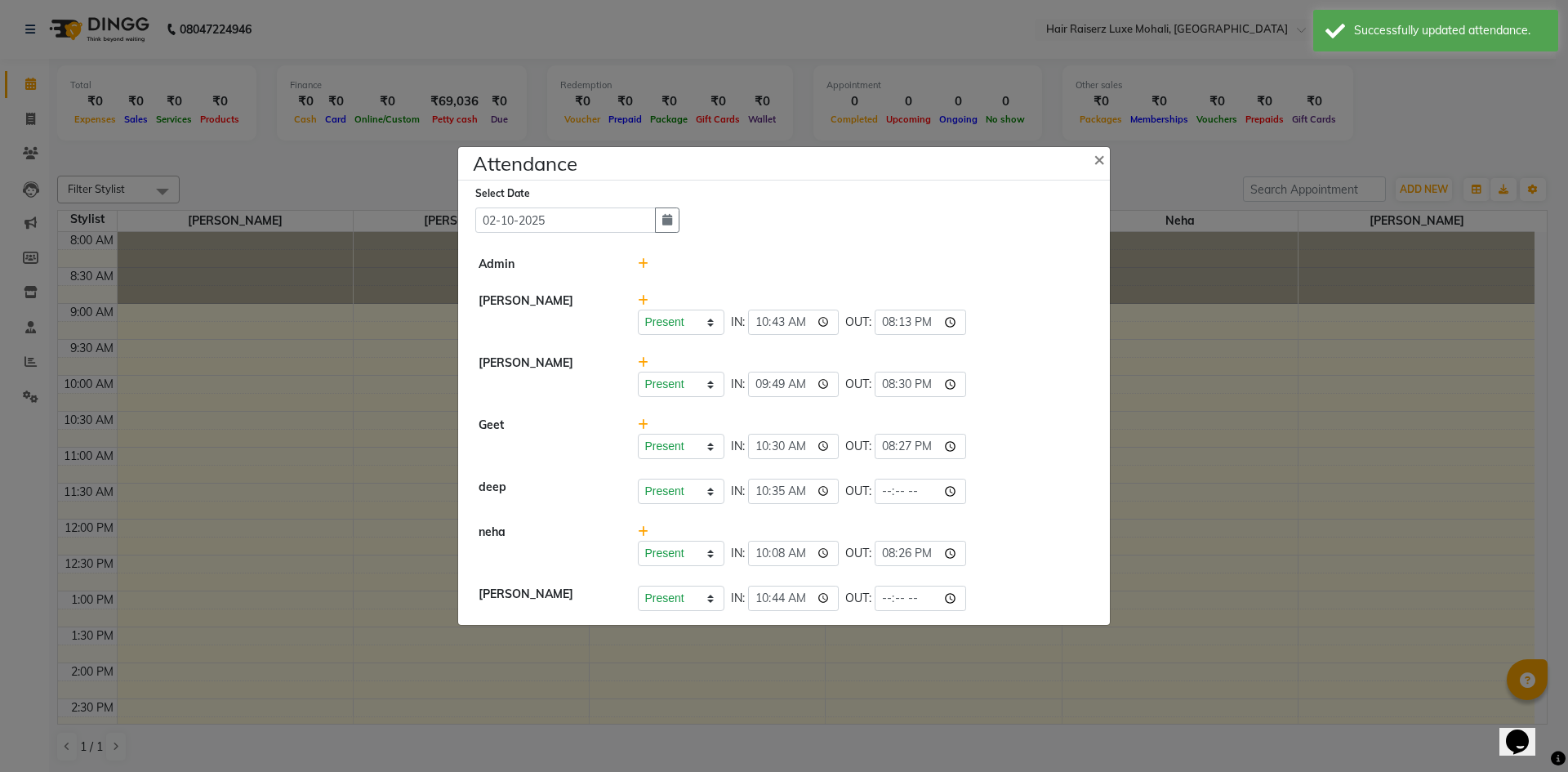
drag, startPoint x: 928, startPoint y: 307, endPoint x: 919, endPoint y: 325, distance: 20.1
click at [922, 318] on div "Present Absent Late Half Day Weekly Off IN: 10:43 OUT: 20:13" at bounding box center [864, 314] width 477 height 43
click at [912, 324] on input "20:13" at bounding box center [921, 322] width 92 height 25
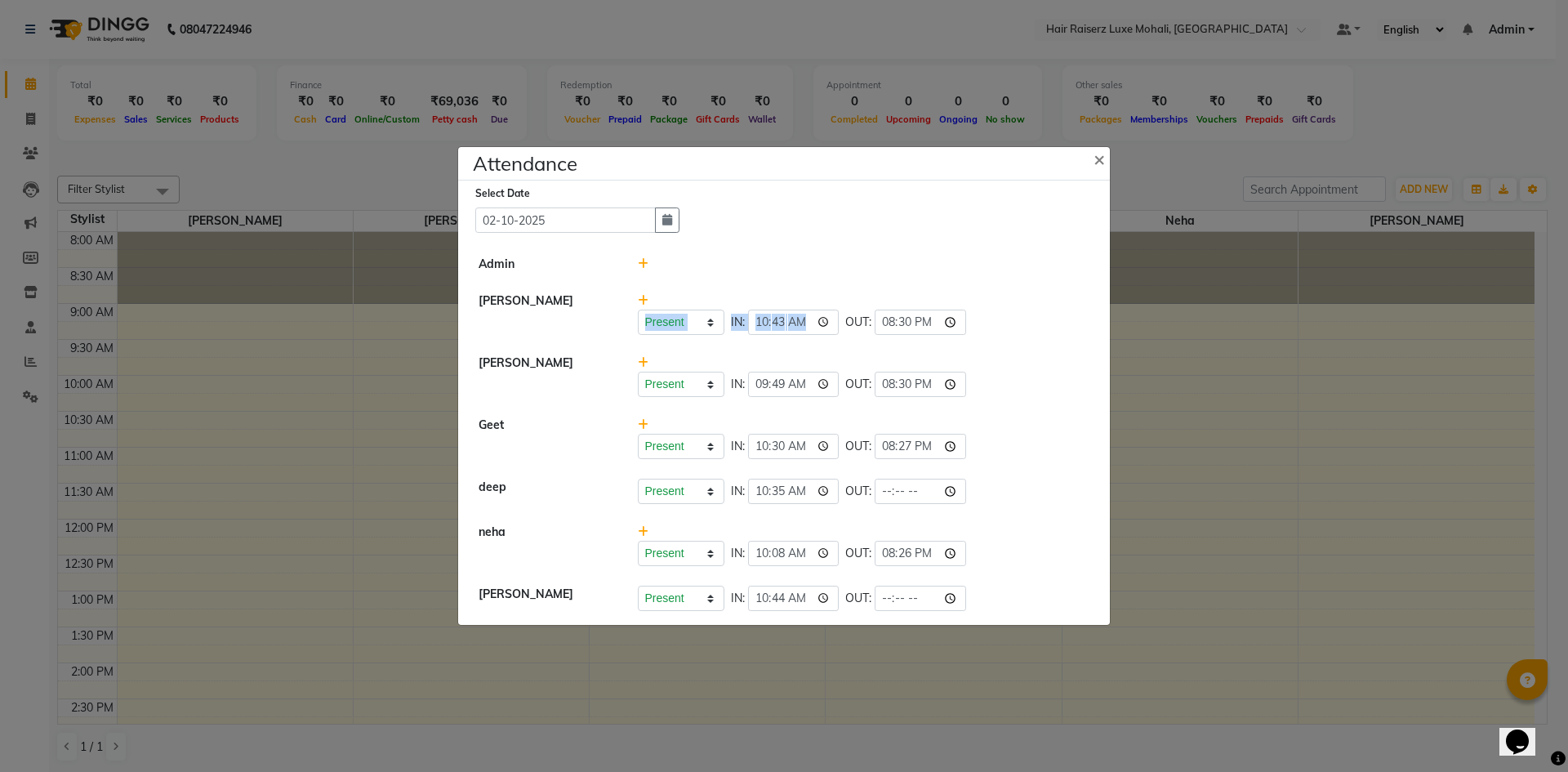
type input "20:30"
click at [996, 327] on div "Present Absent Late Half Day Weekly Off IN: 10:43 OUT: 20:30" at bounding box center [864, 322] width 452 height 25
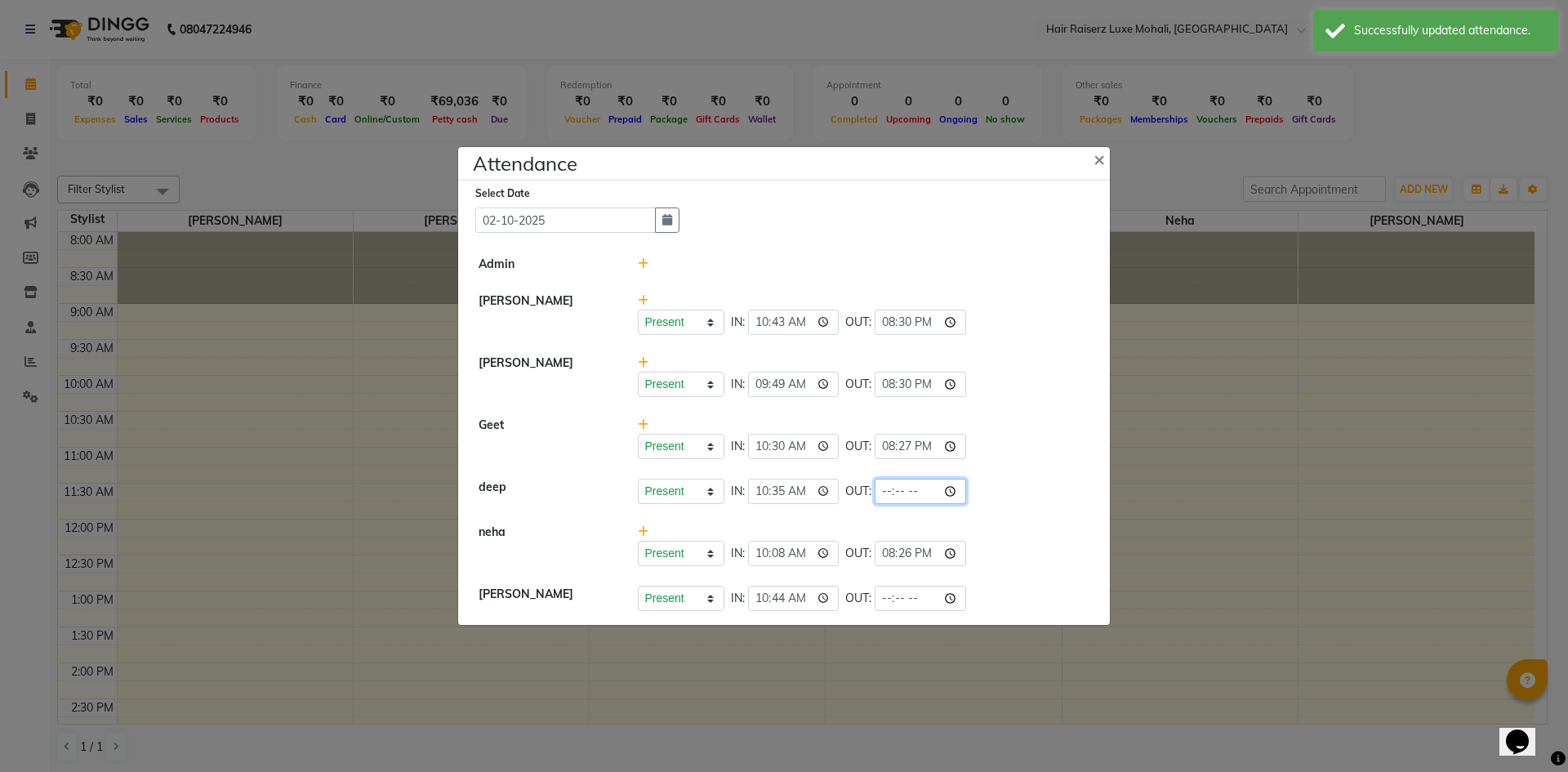
click at [913, 485] on input "time" at bounding box center [921, 491] width 92 height 25
type input "20:30"
click at [974, 504] on li "deep Present Absent Late Half Day Weekly Off IN: 10:35 OUT: 20:30" at bounding box center [784, 491] width 644 height 46
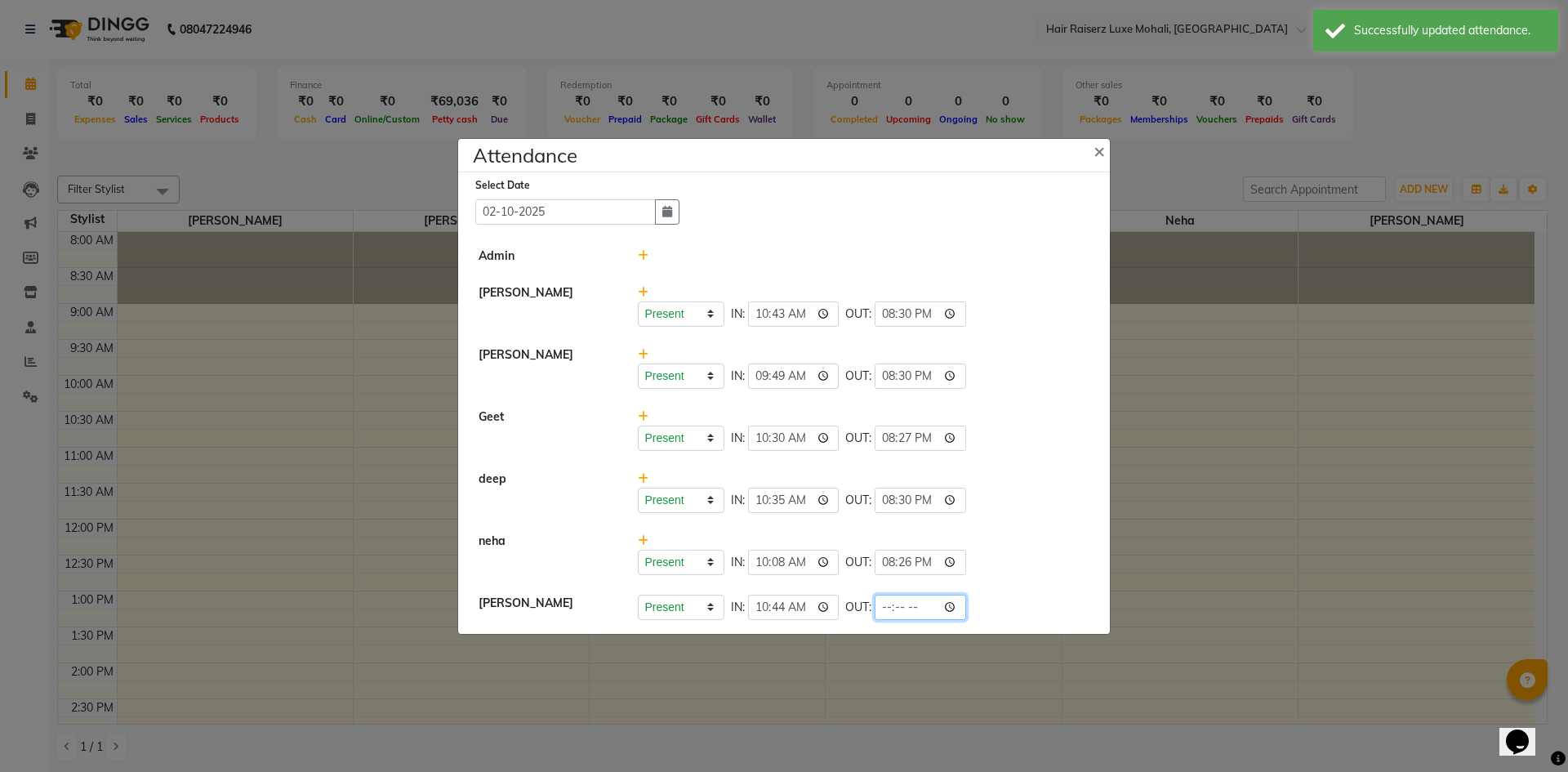
click at [913, 611] on input "time" at bounding box center [921, 607] width 92 height 25
type input "20:30"
click at [997, 420] on div "Present Absent Late Half Day Weekly Off IN: 10:30 OUT: 20:27" at bounding box center [864, 430] width 477 height 43
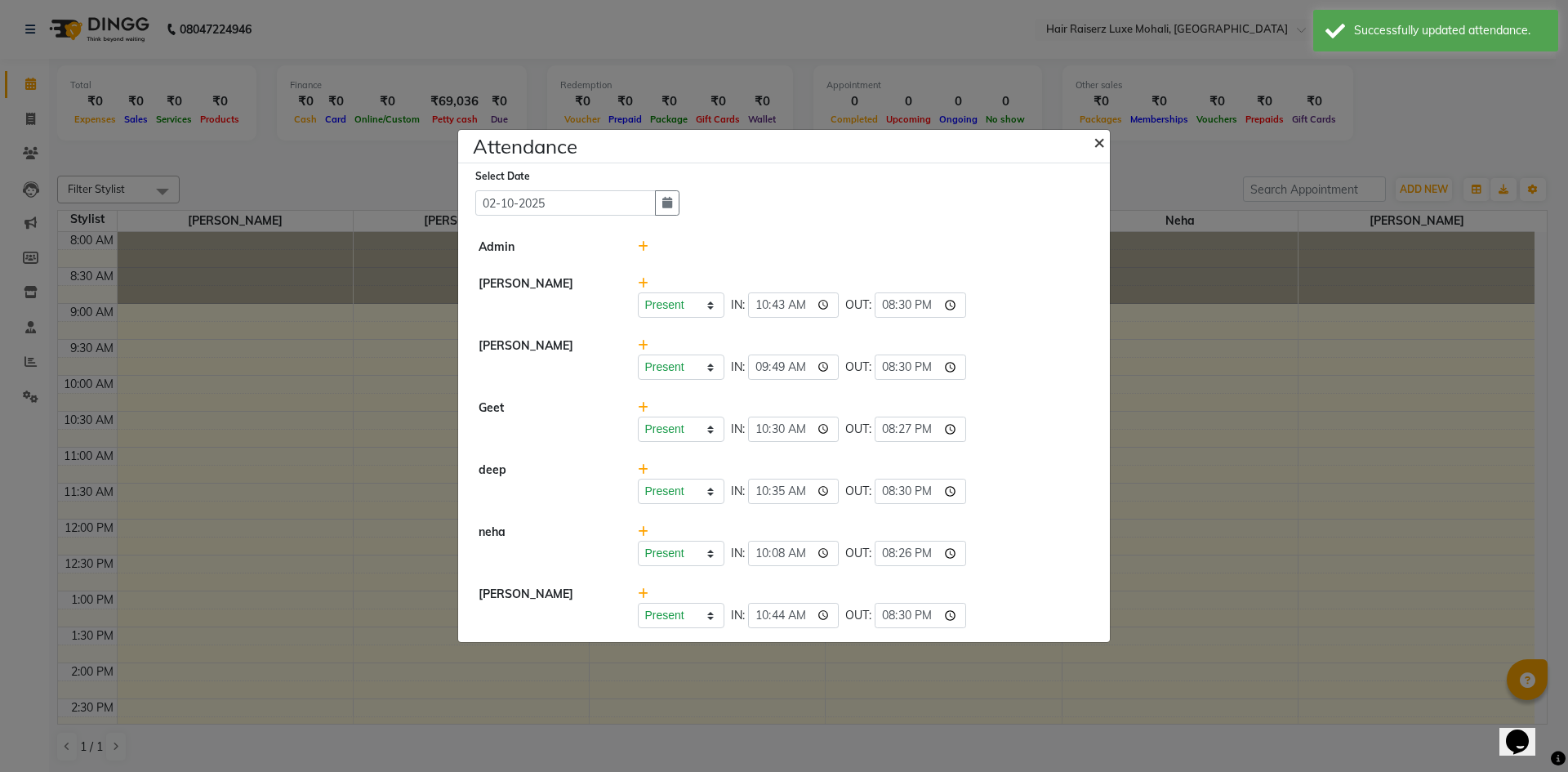
click at [1106, 133] on button "×" at bounding box center [1101, 140] width 41 height 46
